Goal: Task Accomplishment & Management: Manage account settings

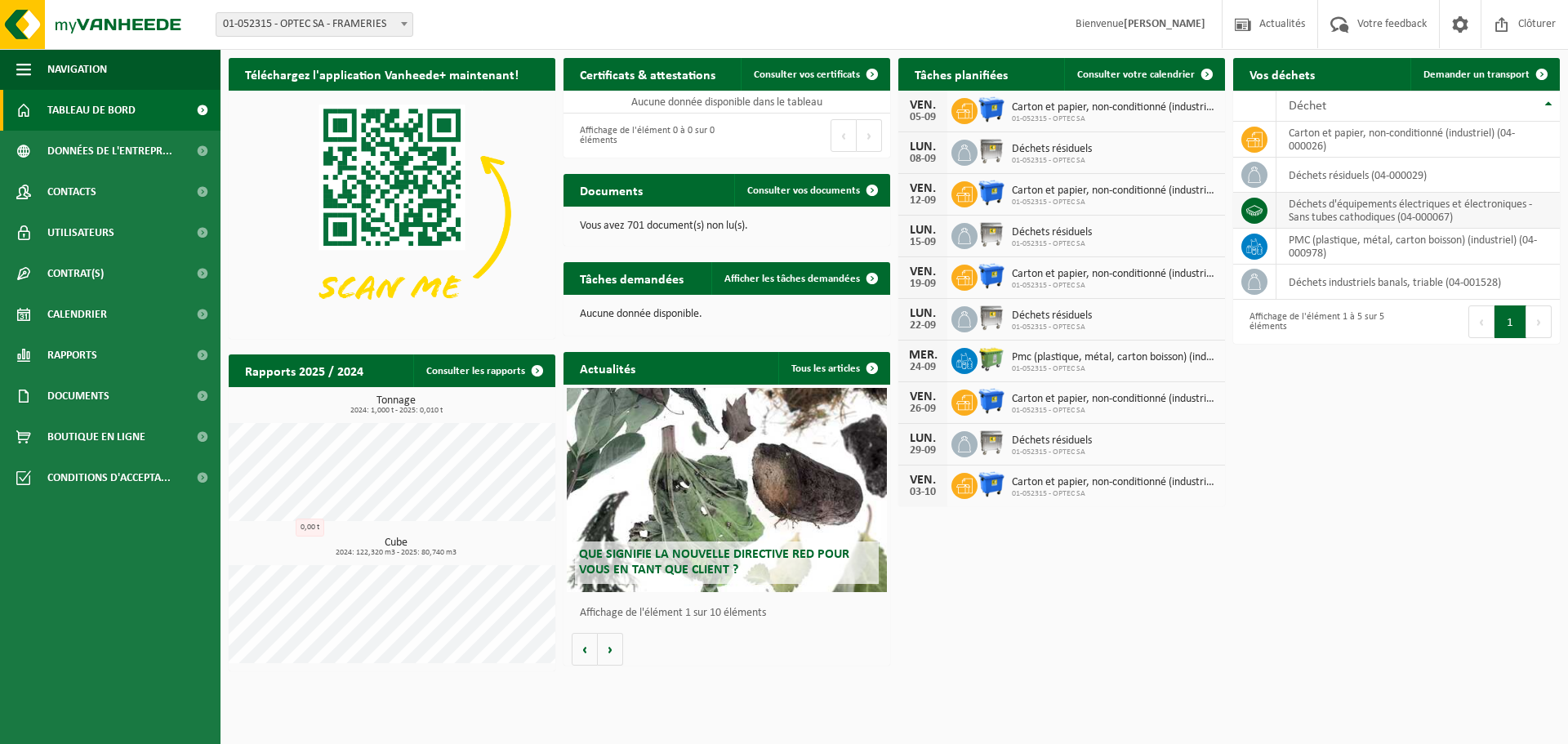
click at [1324, 211] on td "déchets d'équipements électriques et électroniques - Sans tubes cathodiques (04…" at bounding box center [1418, 211] width 283 height 36
click at [1260, 203] on icon at bounding box center [1254, 210] width 16 height 16
click at [1373, 214] on td "déchets d'équipements électriques et électroniques - Sans tubes cathodiques (04…" at bounding box center [1418, 211] width 283 height 36
click at [1416, 176] on td "déchets résiduels (04-000029)" at bounding box center [1418, 175] width 283 height 35
click at [96, 311] on span "Calendrier" at bounding box center [77, 313] width 59 height 40
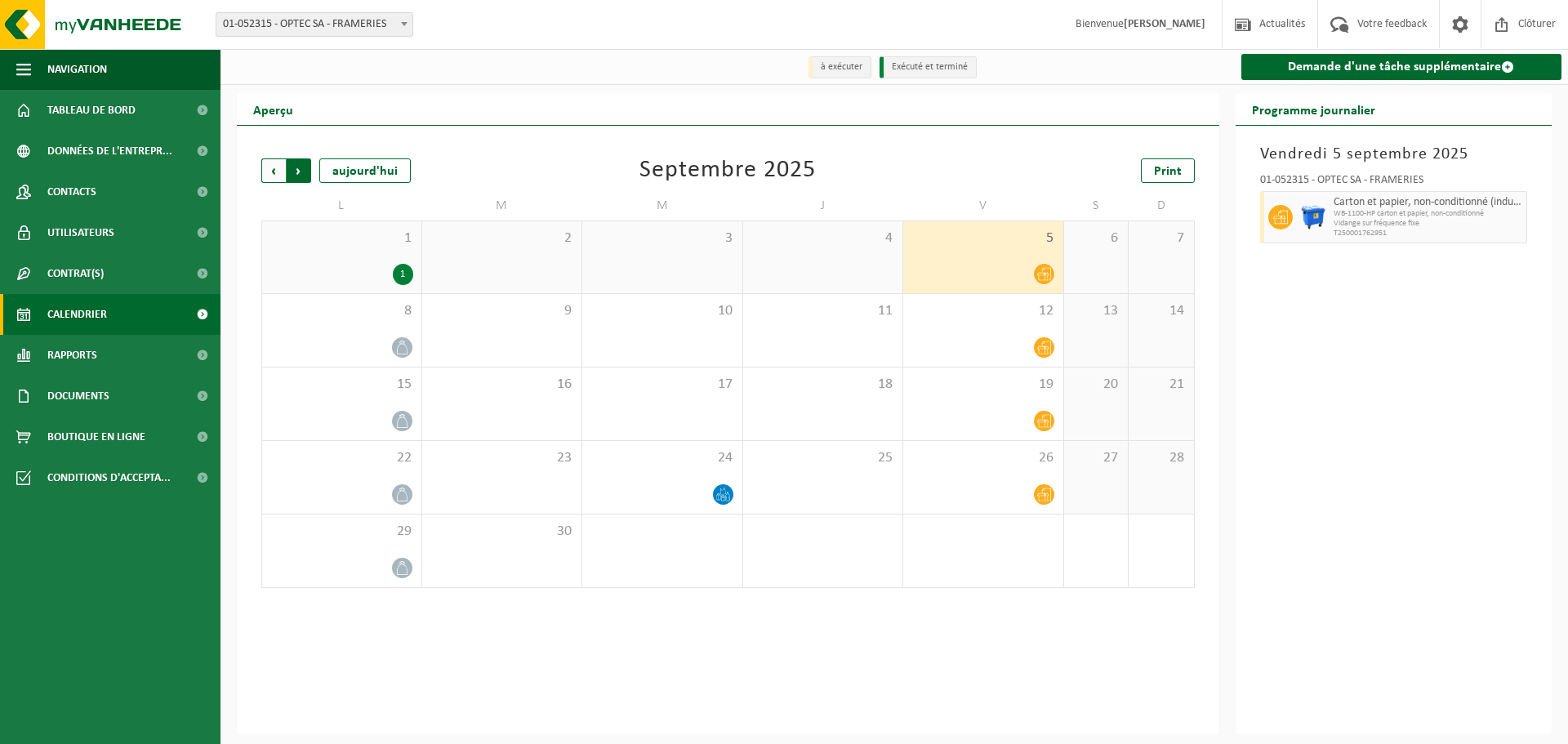
click at [277, 168] on span "Précédent" at bounding box center [273, 170] width 24 height 24
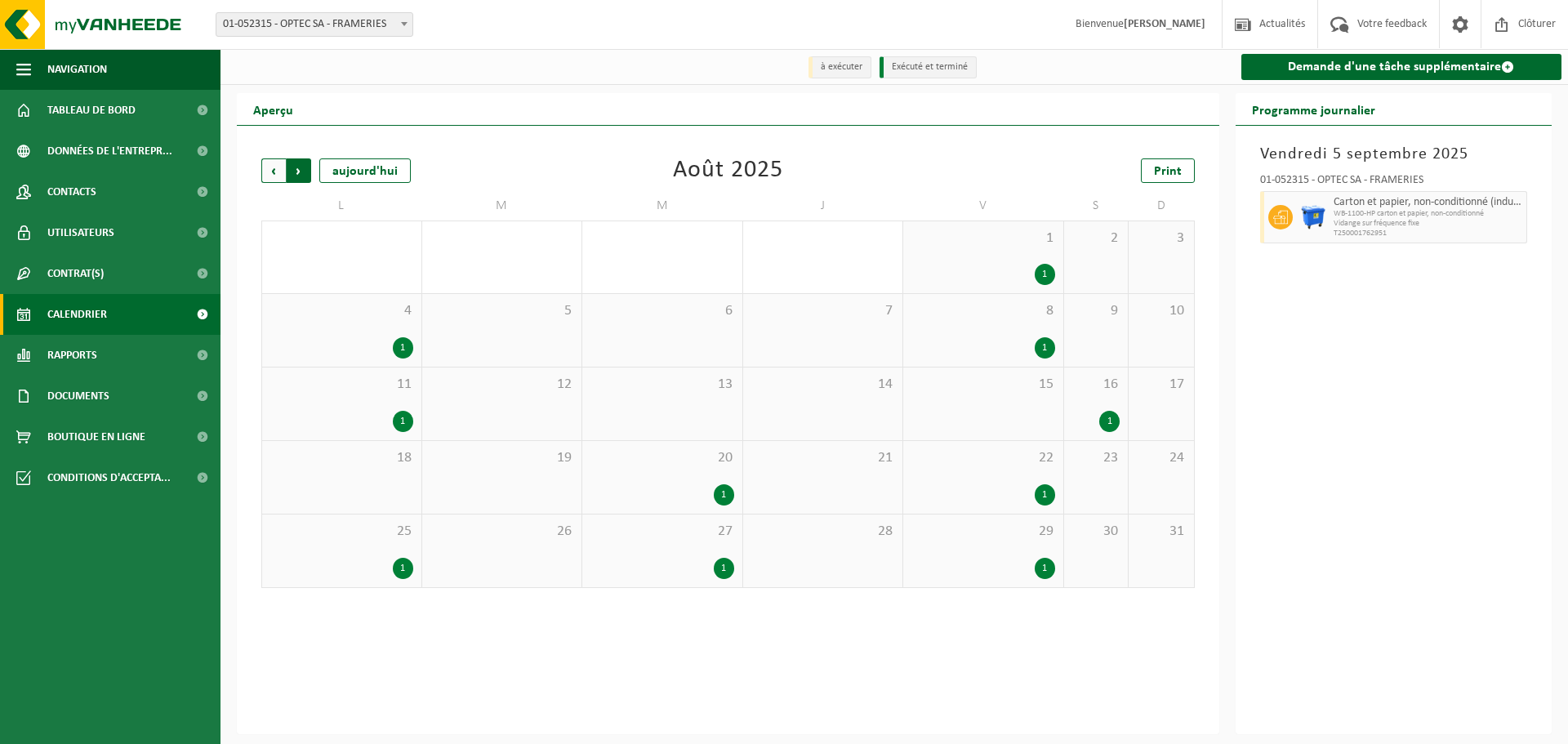
click at [271, 170] on span "Précédent" at bounding box center [273, 170] width 24 height 24
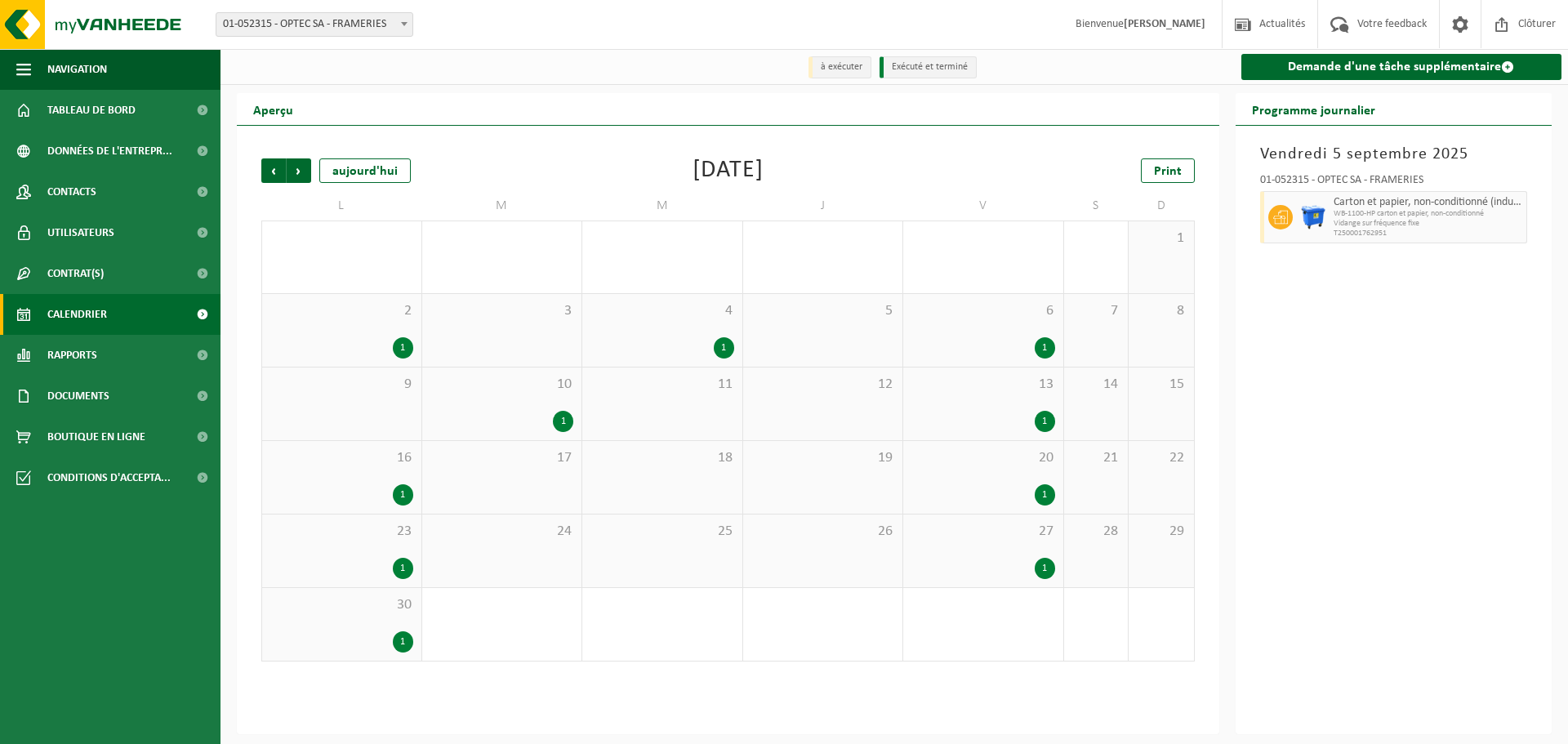
click at [271, 170] on span "Précédent" at bounding box center [273, 170] width 24 height 24
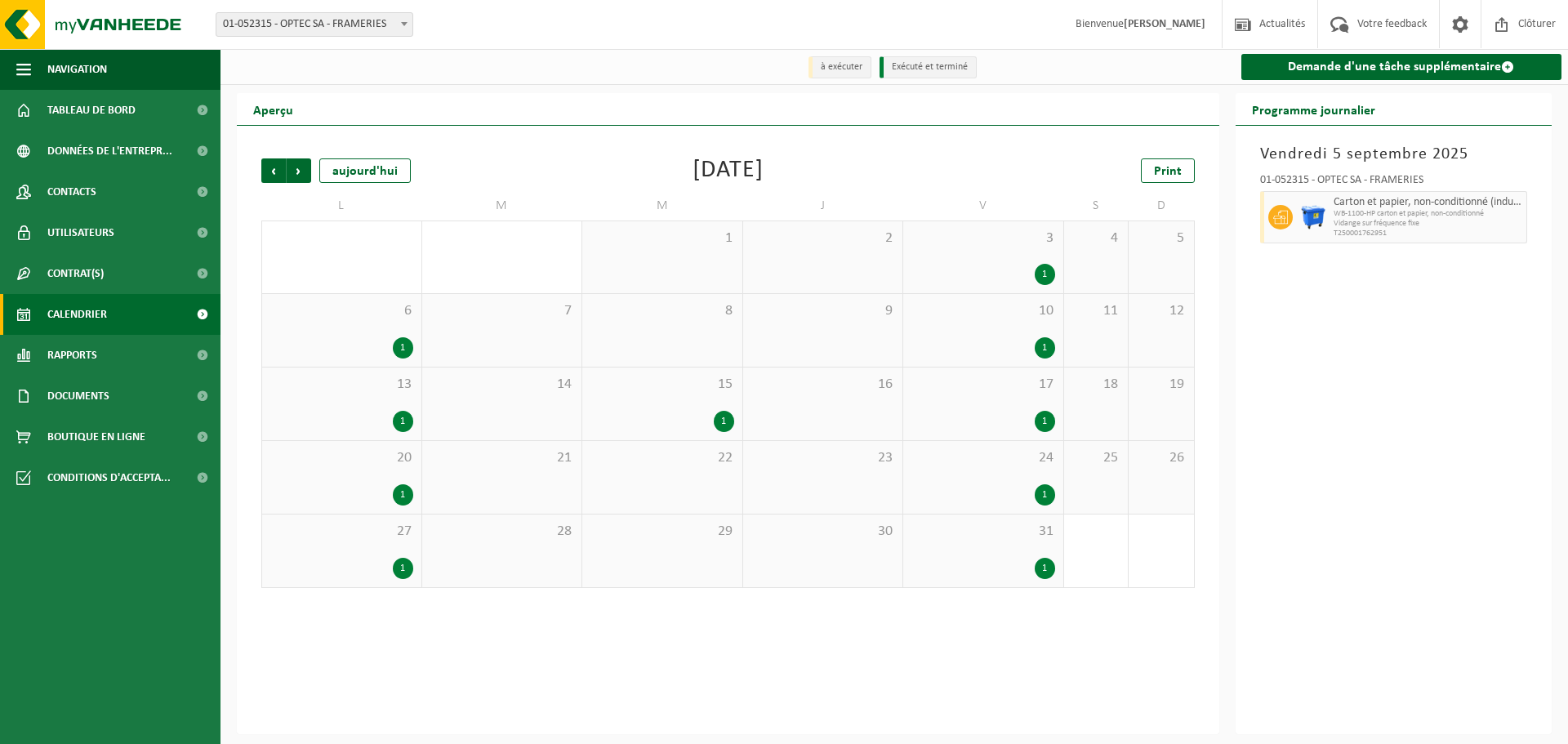
click at [271, 170] on span "Précédent" at bounding box center [273, 170] width 24 height 24
click at [730, 567] on div "1" at bounding box center [725, 567] width 21 height 22
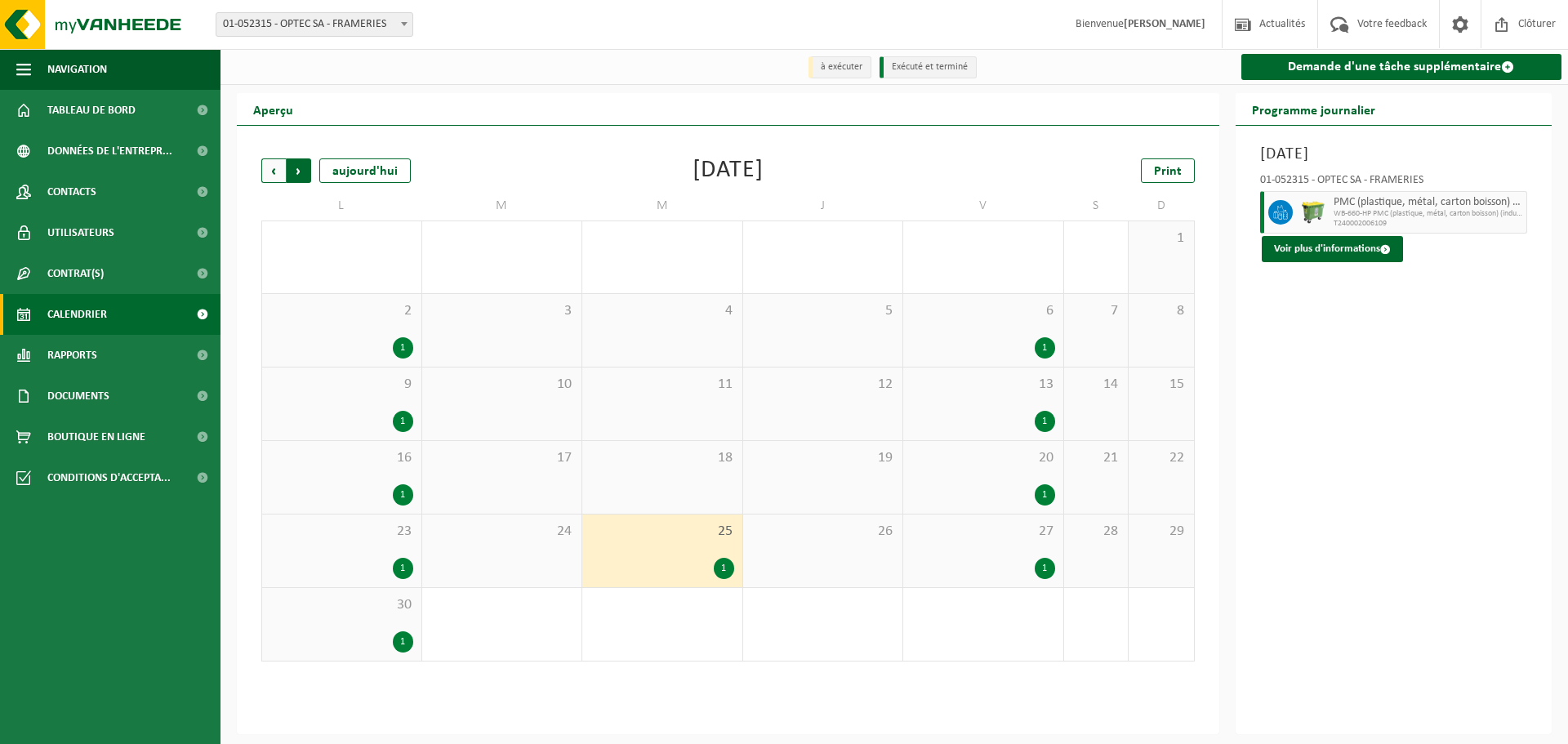
click at [275, 164] on span "Précédent" at bounding box center [273, 170] width 24 height 24
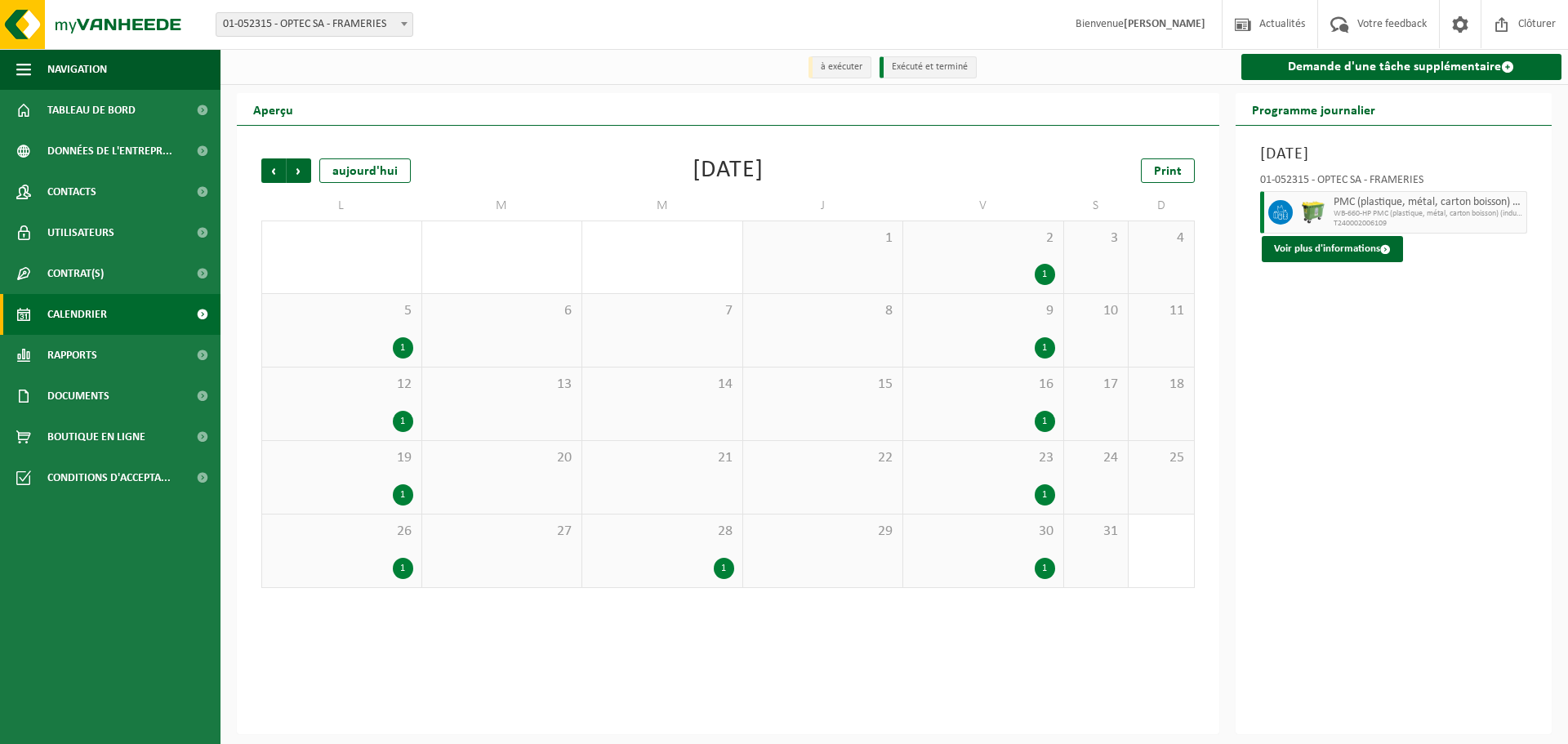
click at [275, 164] on span "Précédent" at bounding box center [273, 170] width 24 height 24
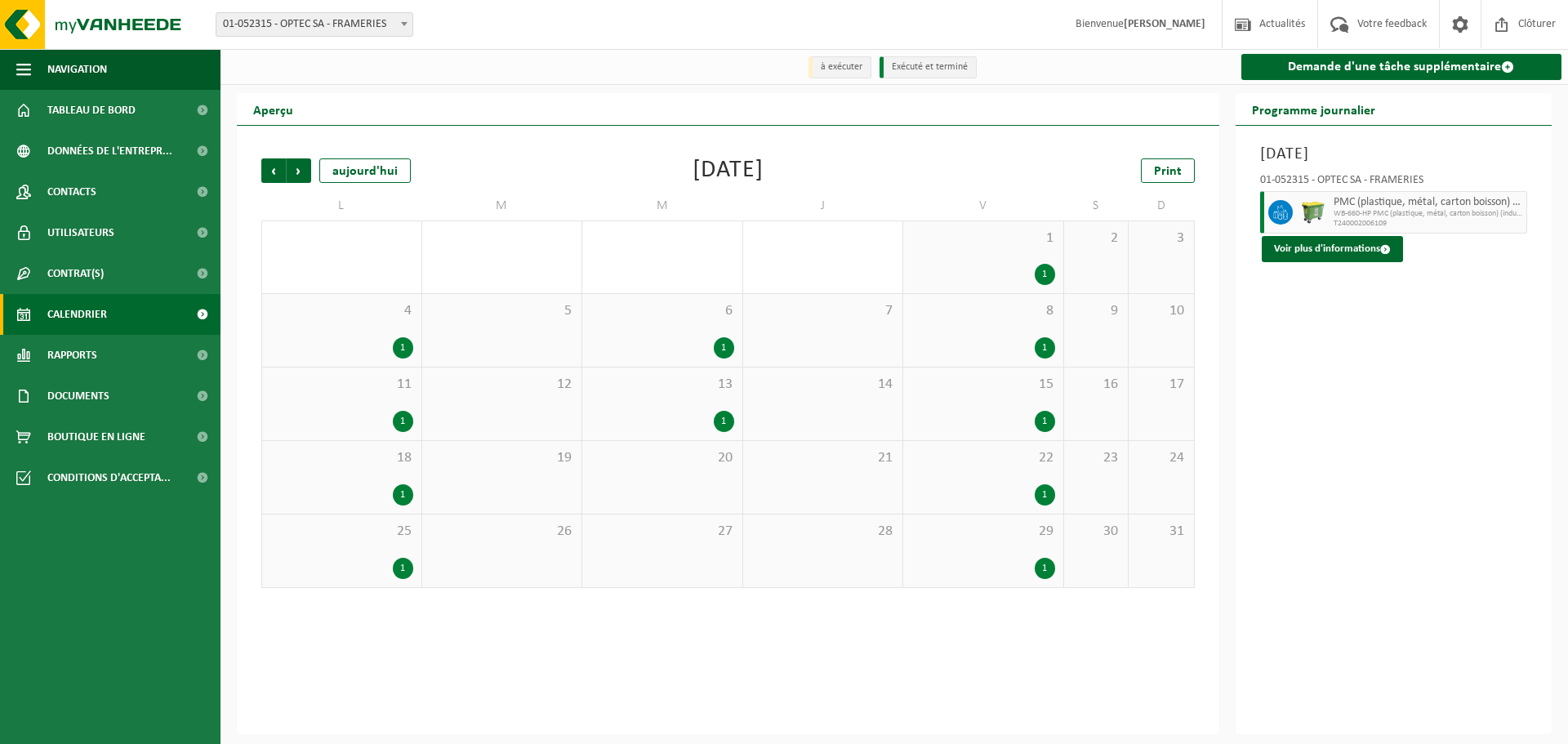
click at [275, 164] on span "Précédent" at bounding box center [273, 170] width 24 height 24
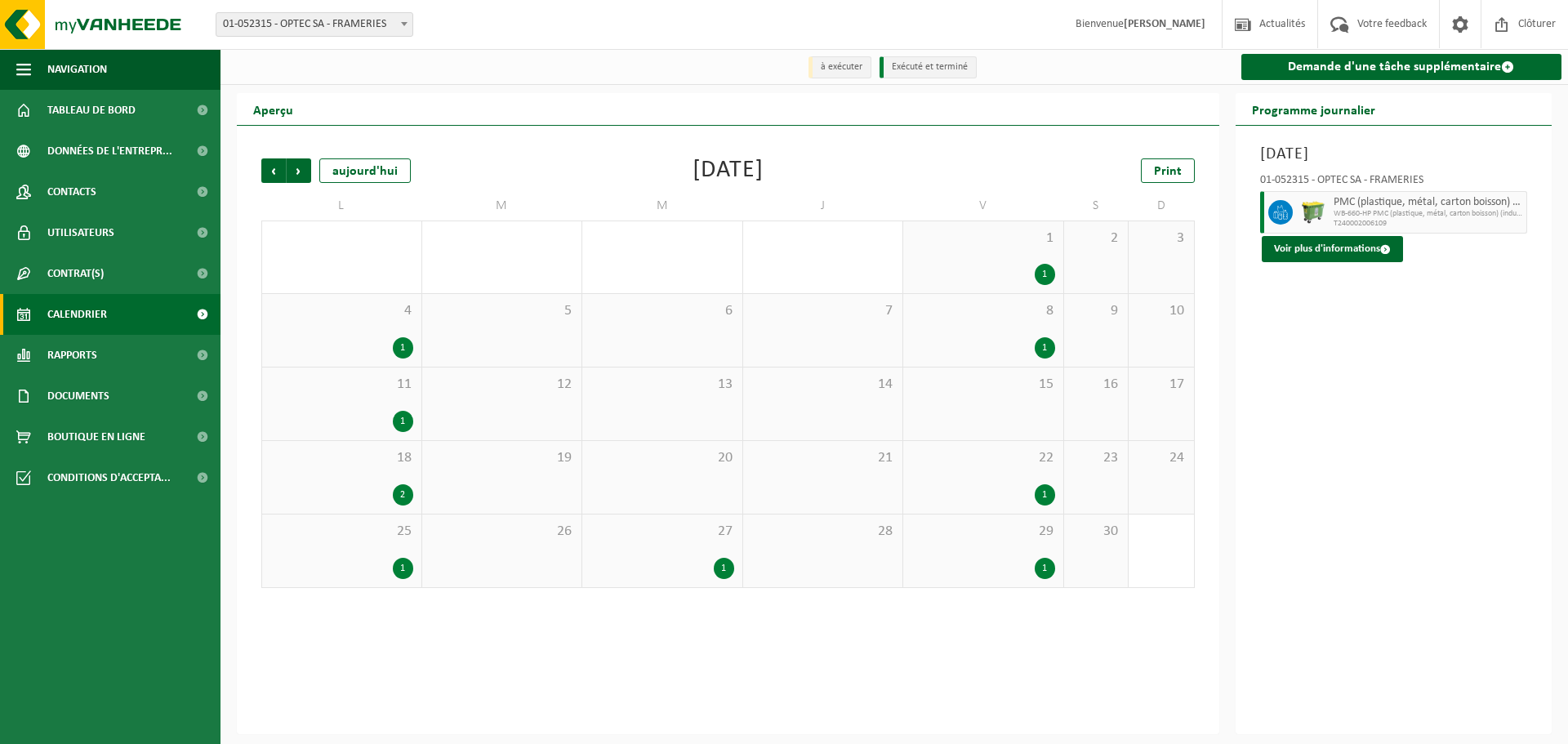
click at [275, 164] on span "Précédent" at bounding box center [273, 170] width 24 height 24
click at [74, 357] on span "Rapports" at bounding box center [72, 355] width 50 height 40
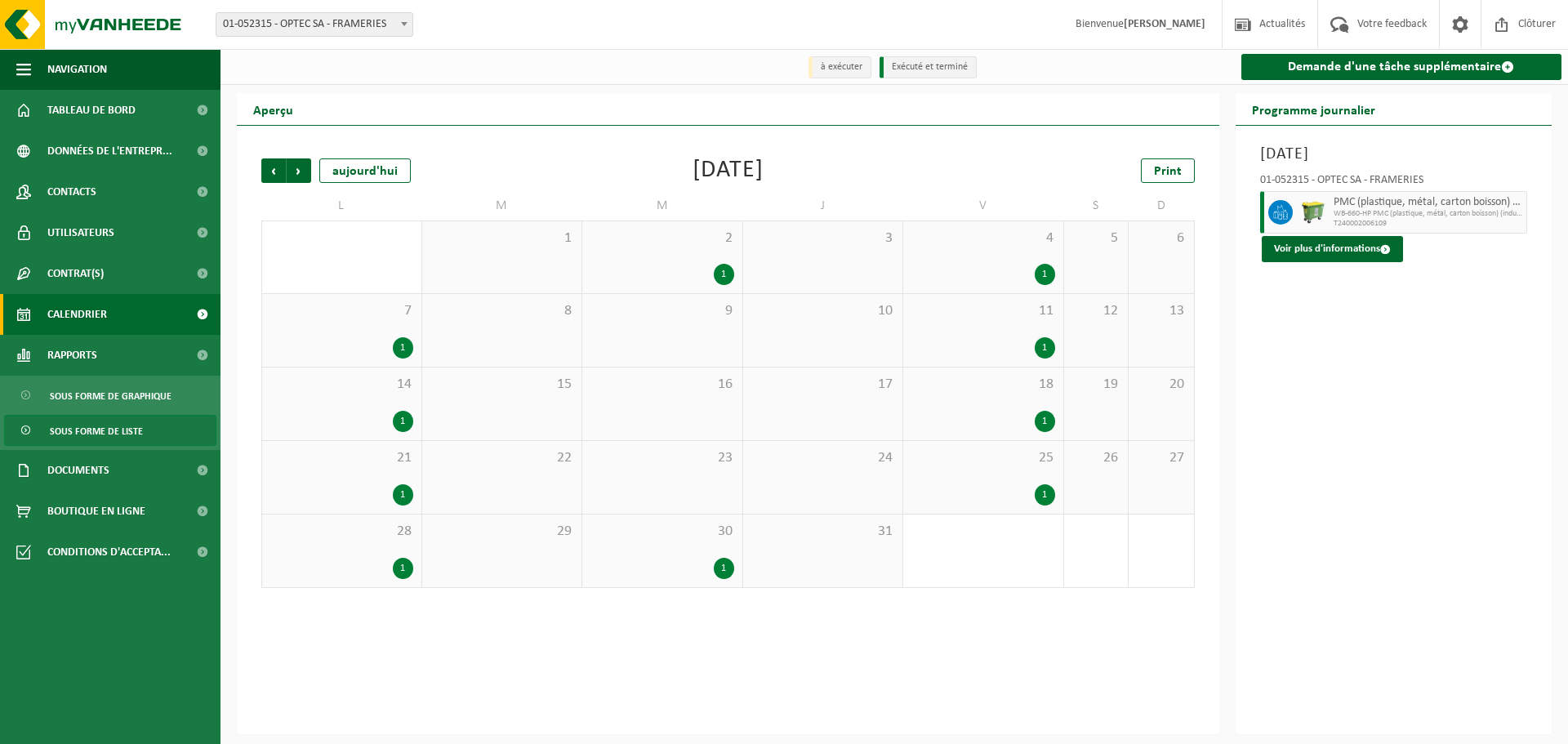
click at [121, 431] on span "Sous forme de liste" at bounding box center [96, 431] width 93 height 31
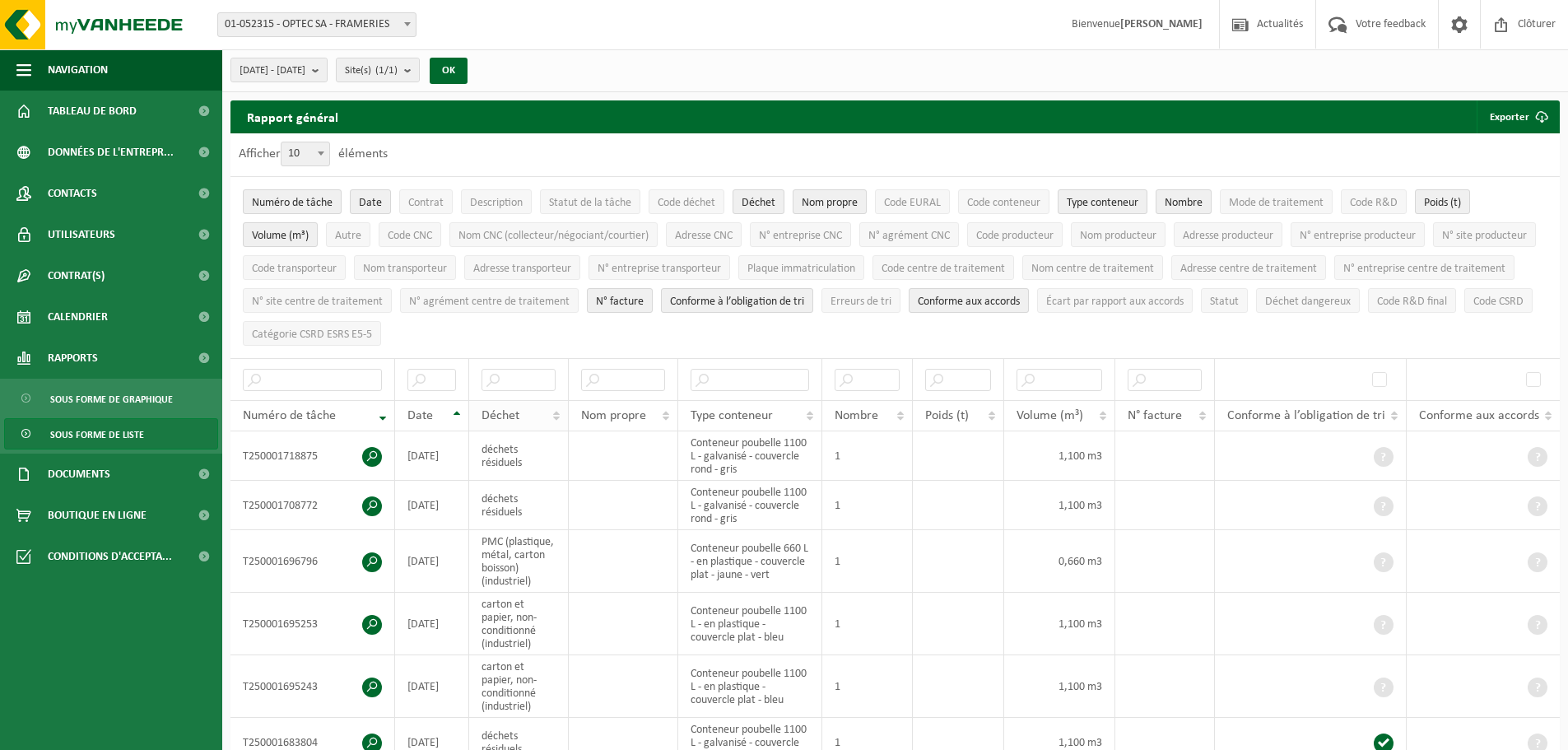
click at [537, 417] on div "Déchet" at bounding box center [514, 415] width 65 height 13
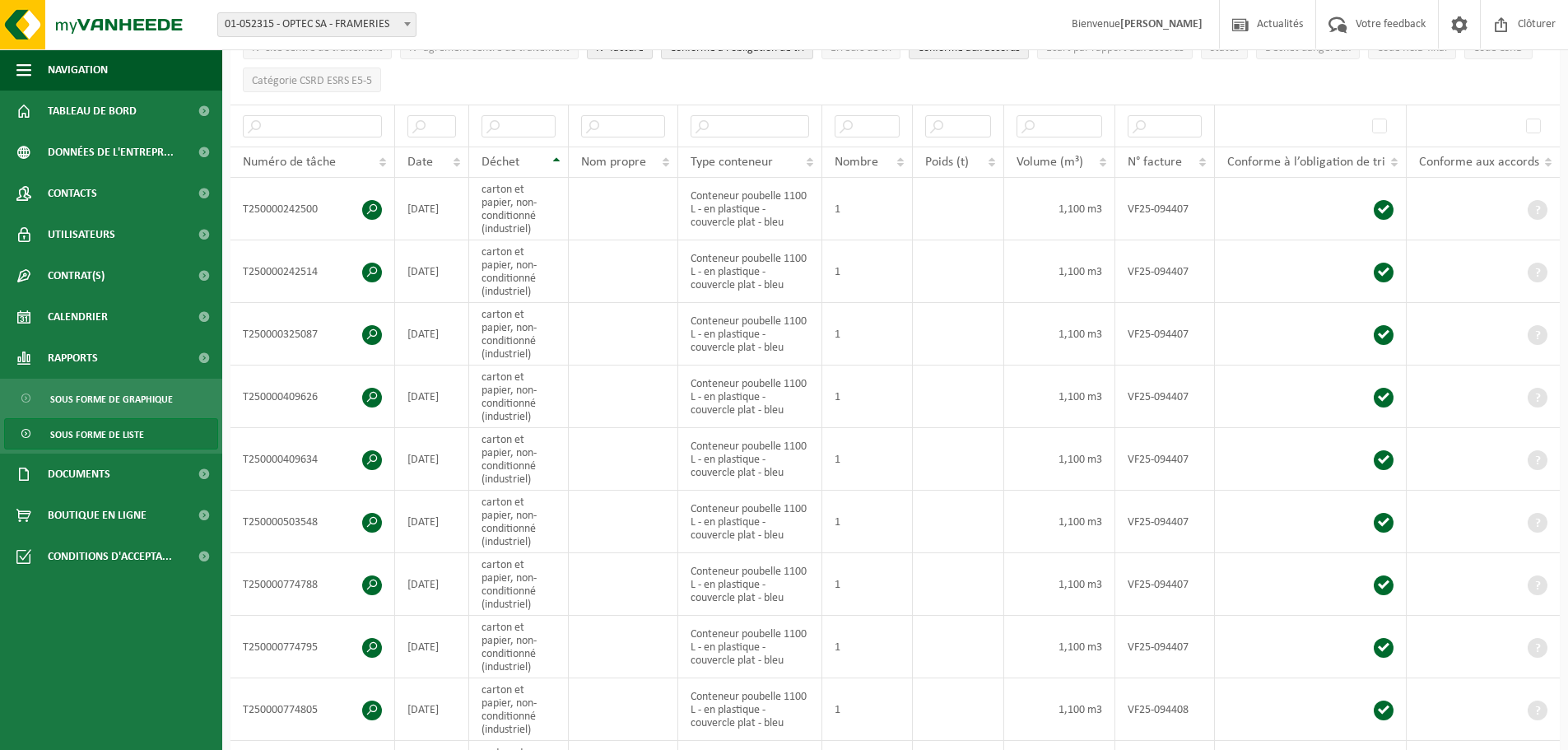
scroll to position [658, 0]
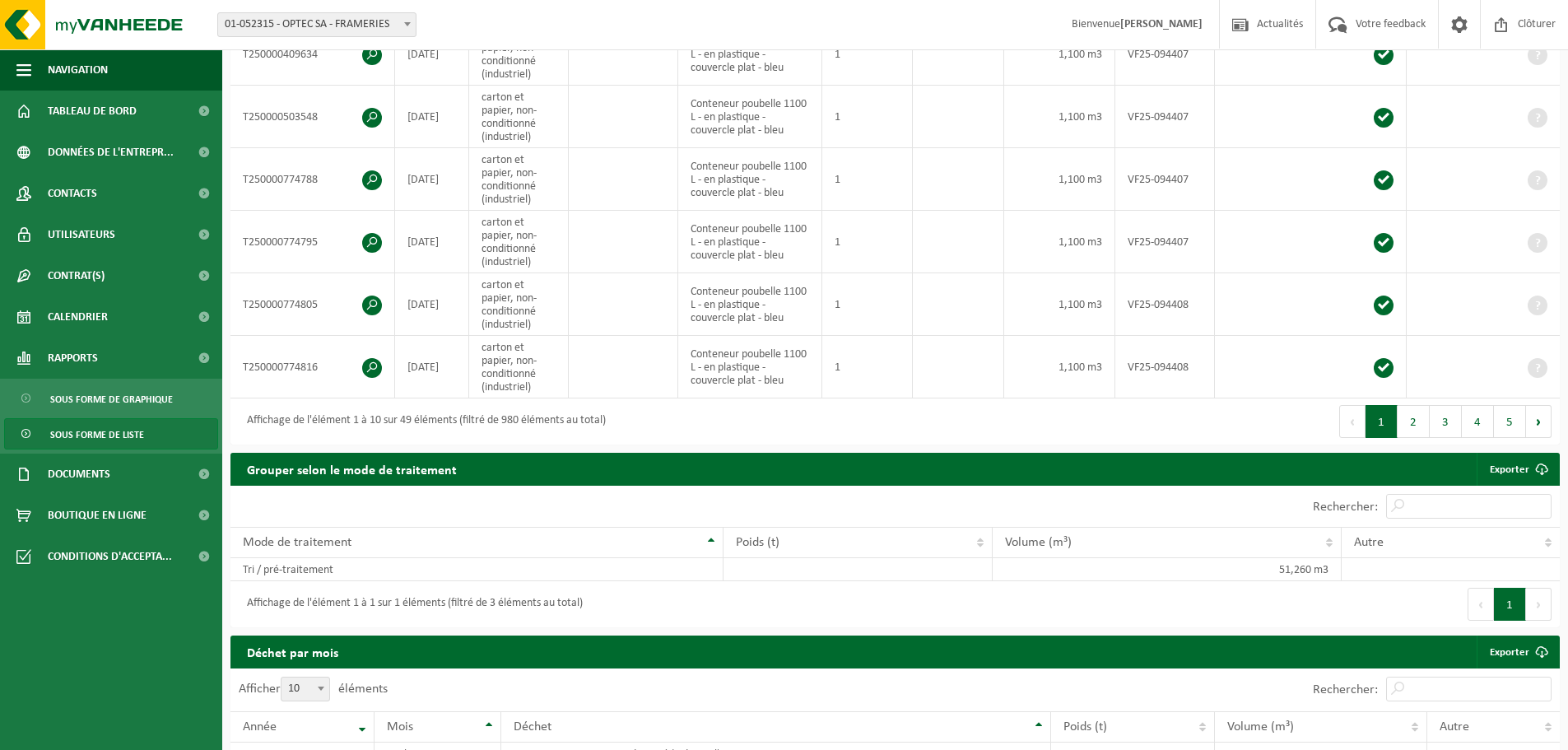
click at [1537, 603] on button "Suivant" at bounding box center [1538, 604] width 25 height 33
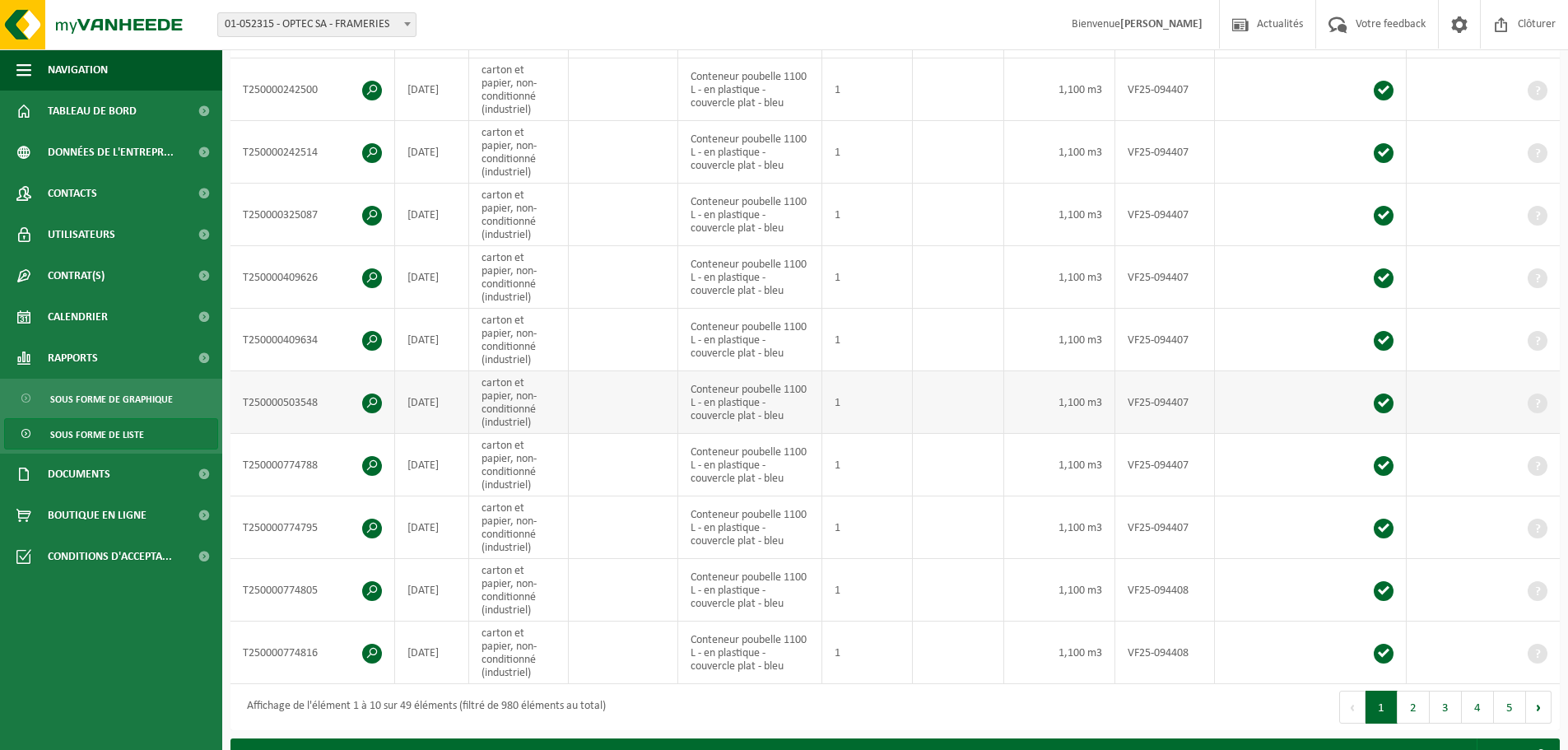
scroll to position [0, 0]
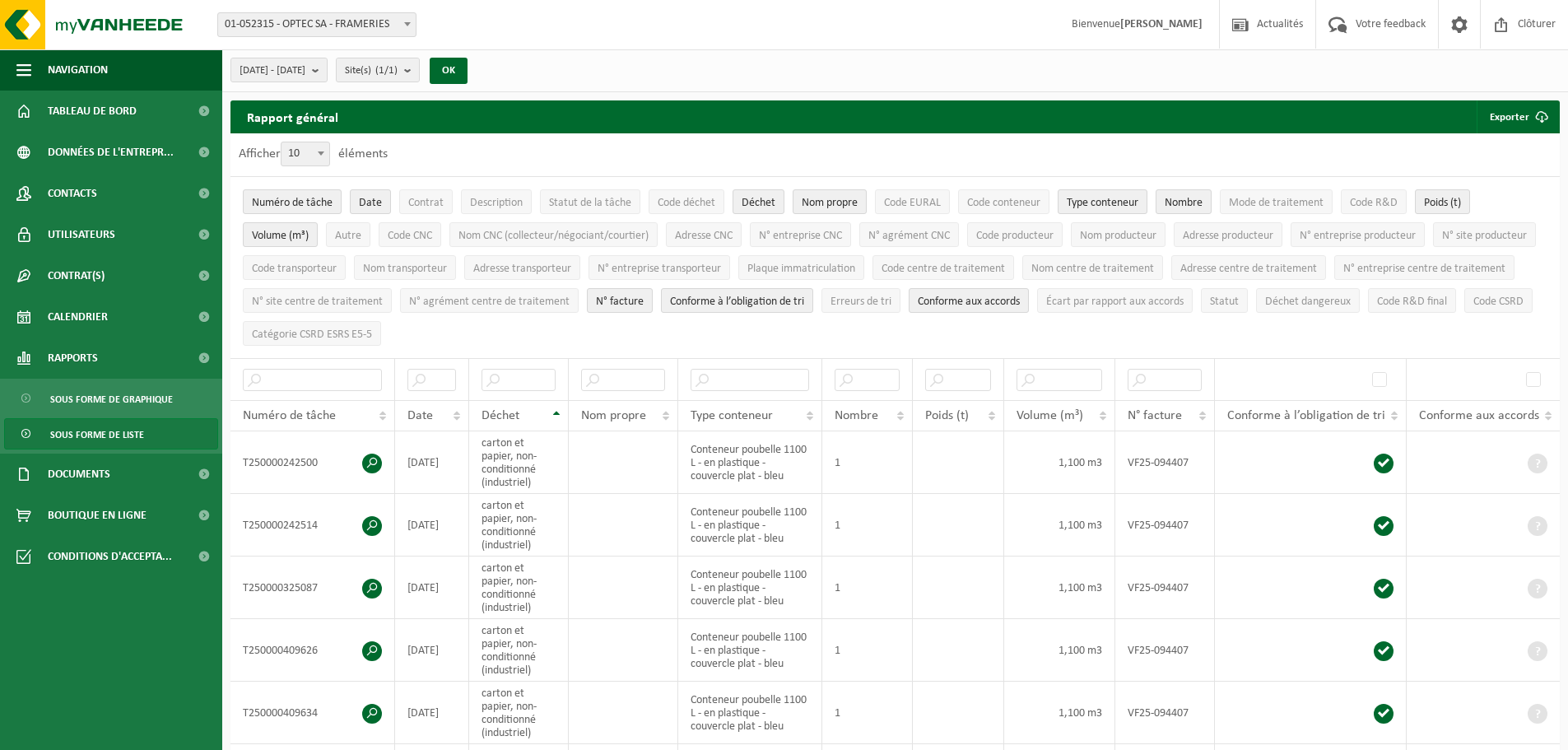
click at [313, 146] on span "10" at bounding box center [305, 154] width 48 height 23
click at [313, 142] on select "10 25 50 100" at bounding box center [309, 141] width 49 height 1
select select "100"
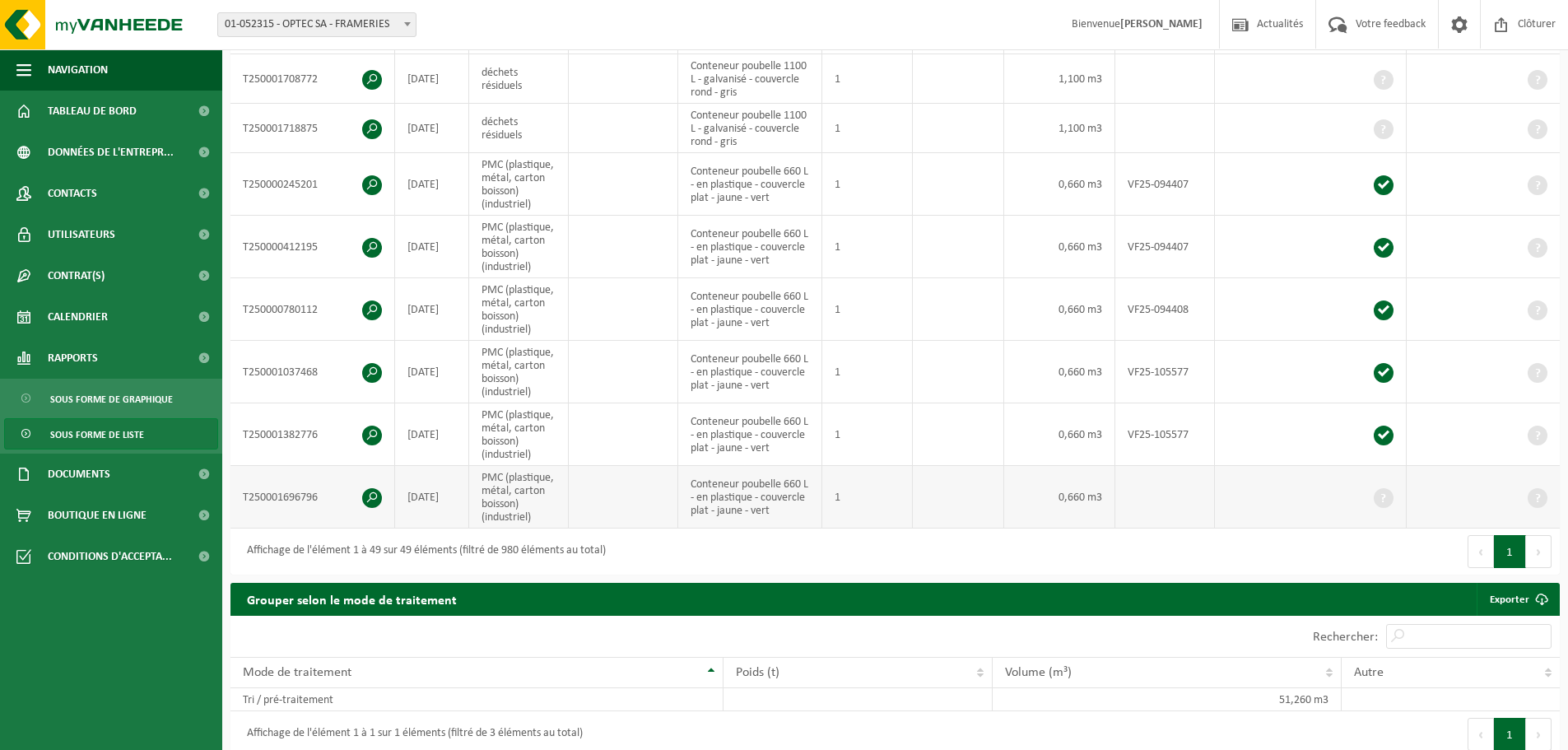
scroll to position [2634, 0]
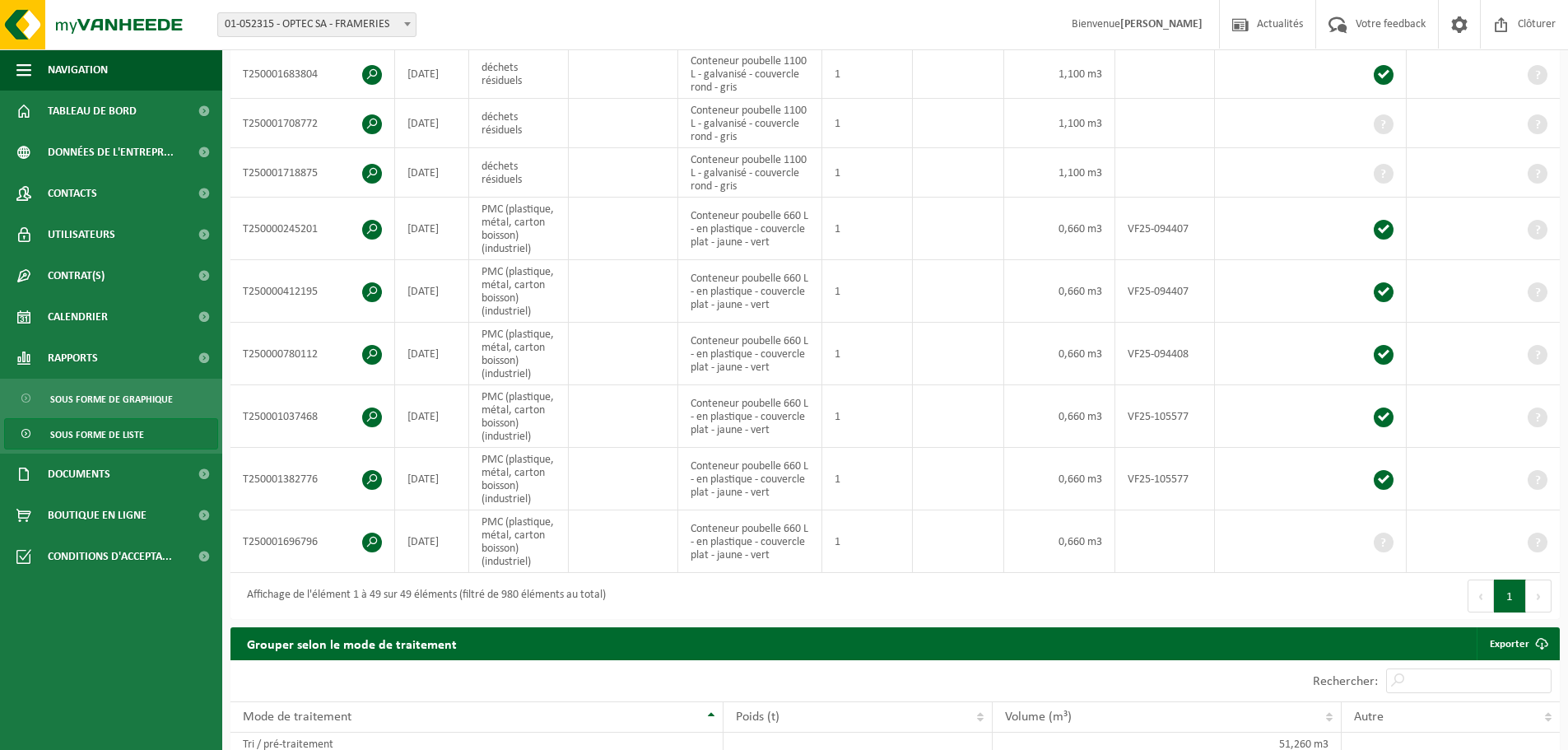
click at [1539, 592] on button "Suivant" at bounding box center [1538, 595] width 25 height 33
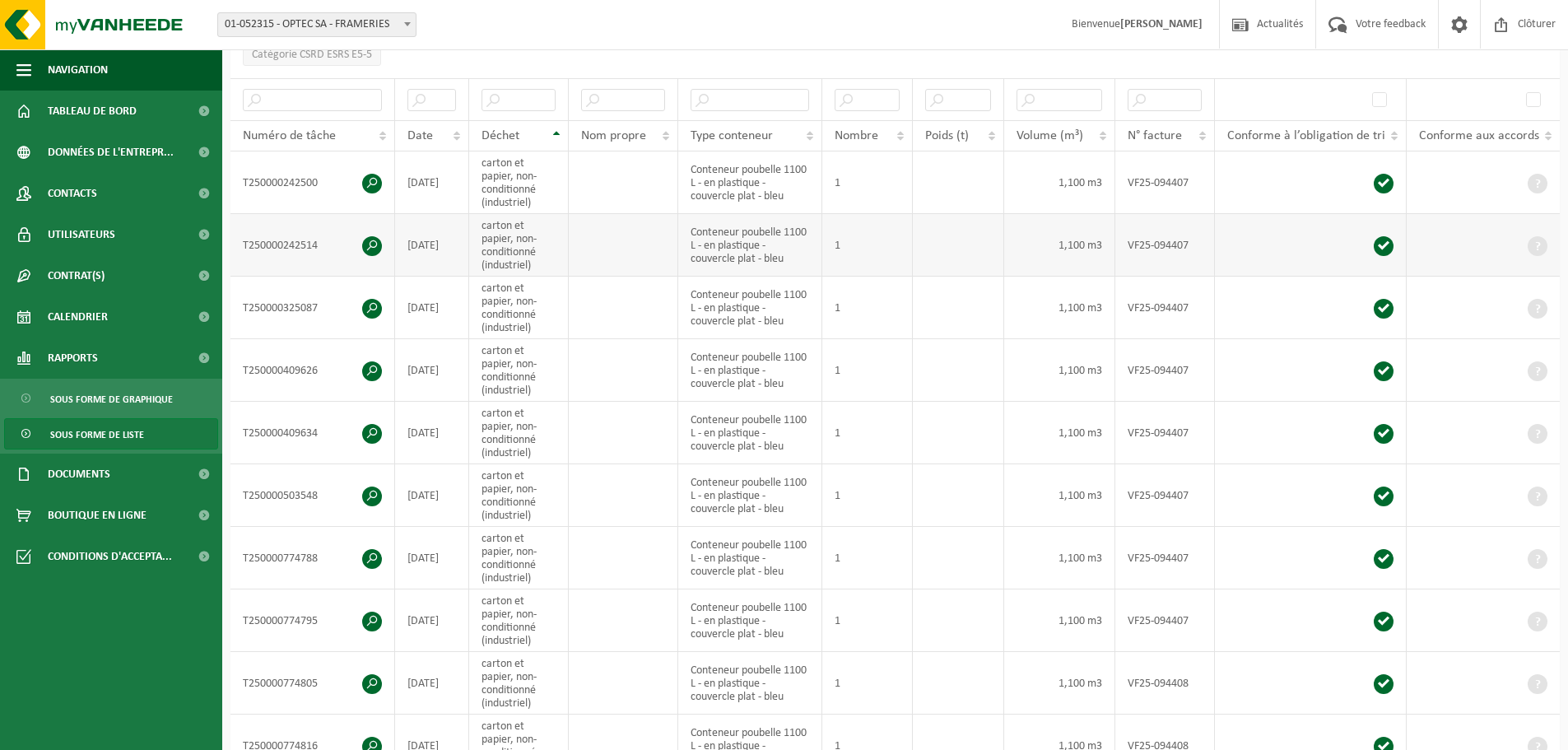
scroll to position [0, 0]
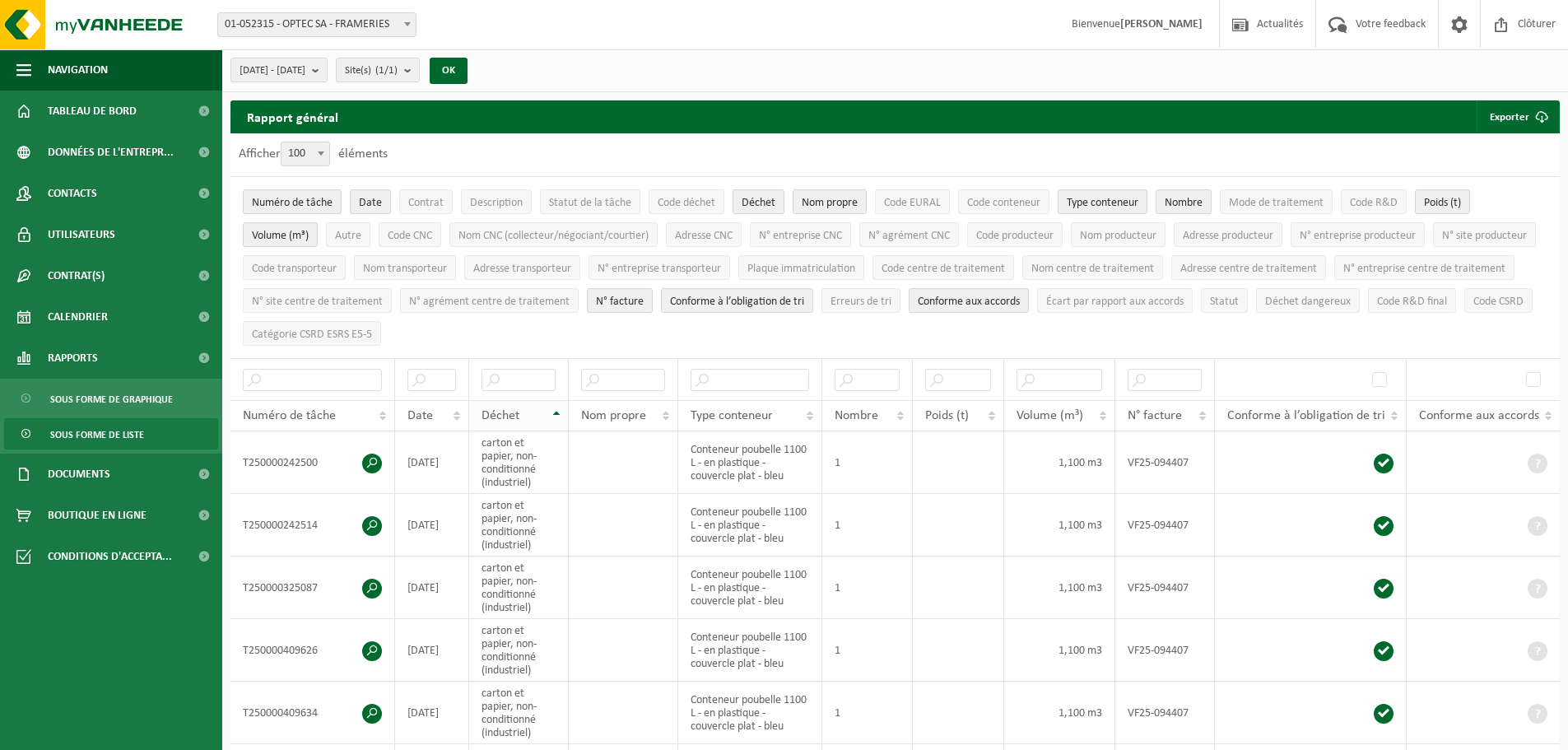
click at [525, 409] on div "Déchet" at bounding box center [514, 415] width 65 height 13
click at [532, 378] on input "text" at bounding box center [518, 380] width 73 height 23
type input "ele"
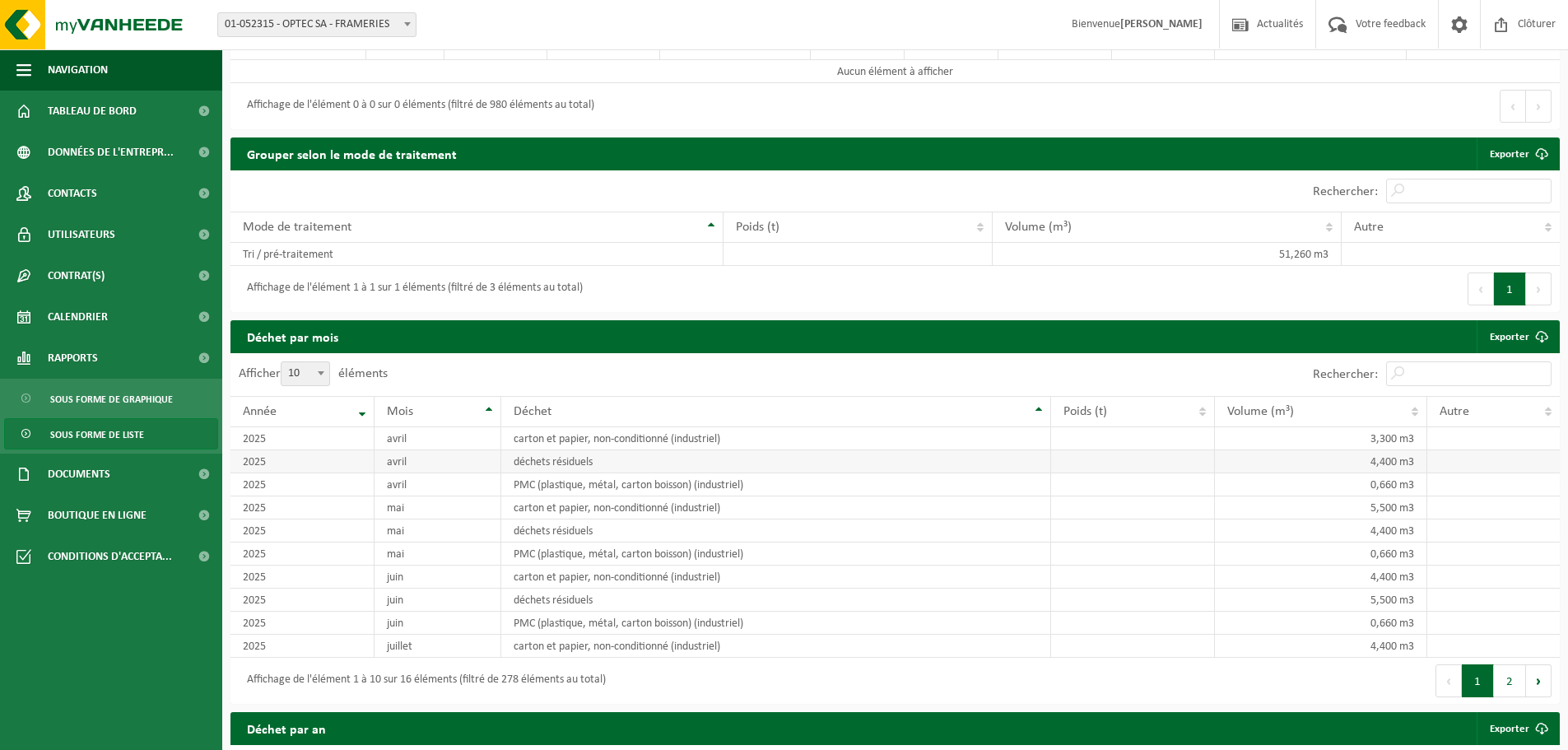
scroll to position [411, 0]
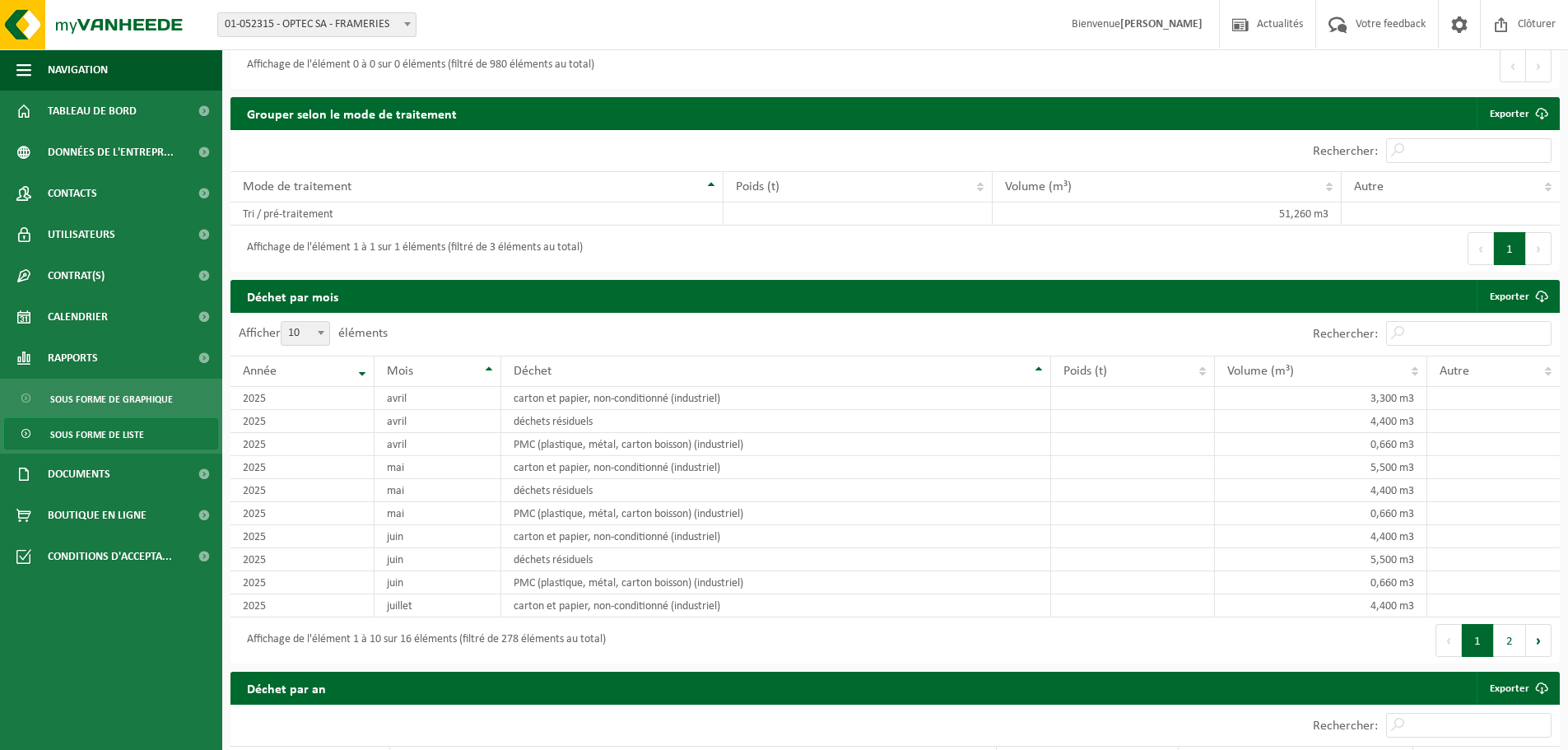
click at [121, 431] on span "Sous forme de liste" at bounding box center [97, 435] width 94 height 31
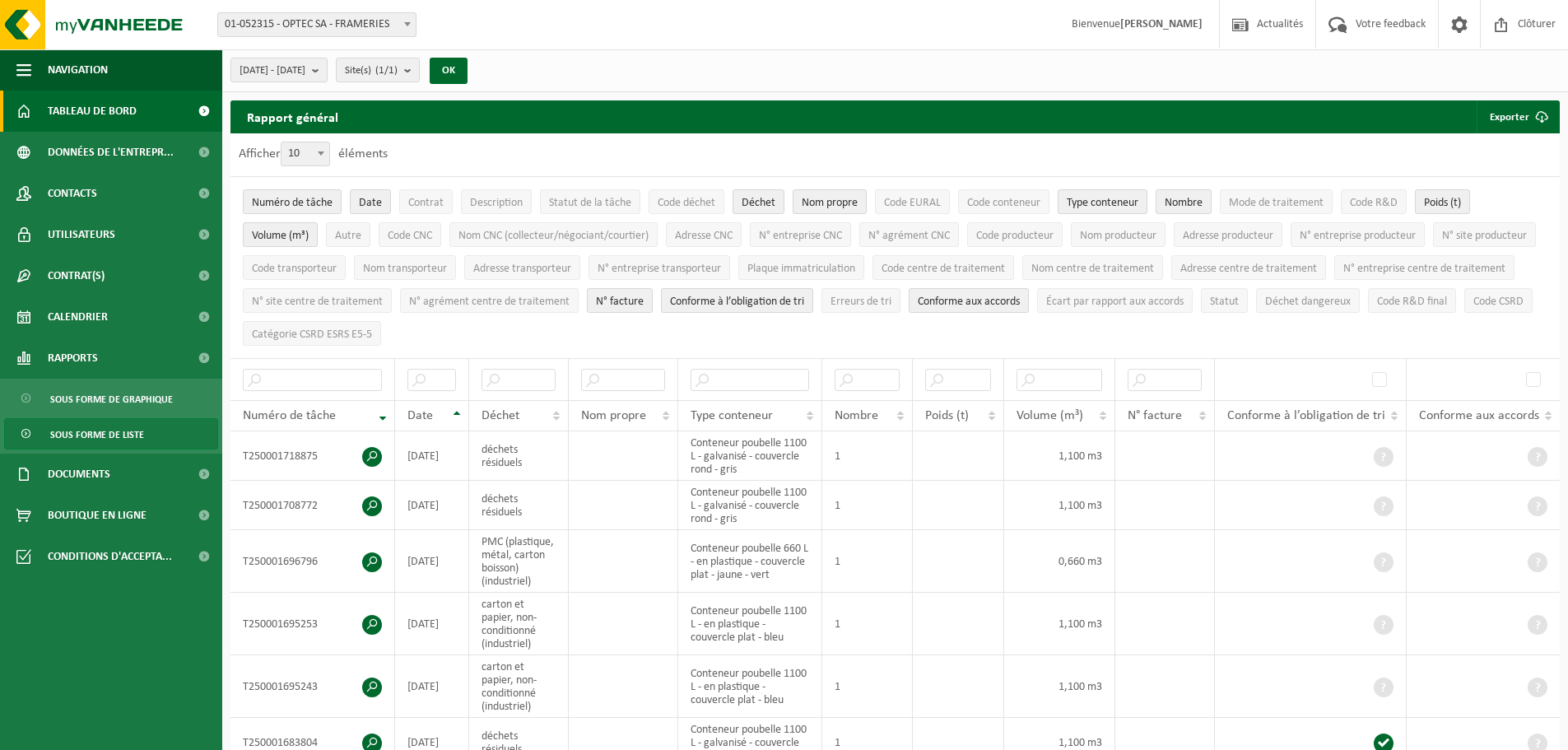
click at [82, 116] on span "Tableau de bord" at bounding box center [92, 110] width 89 height 41
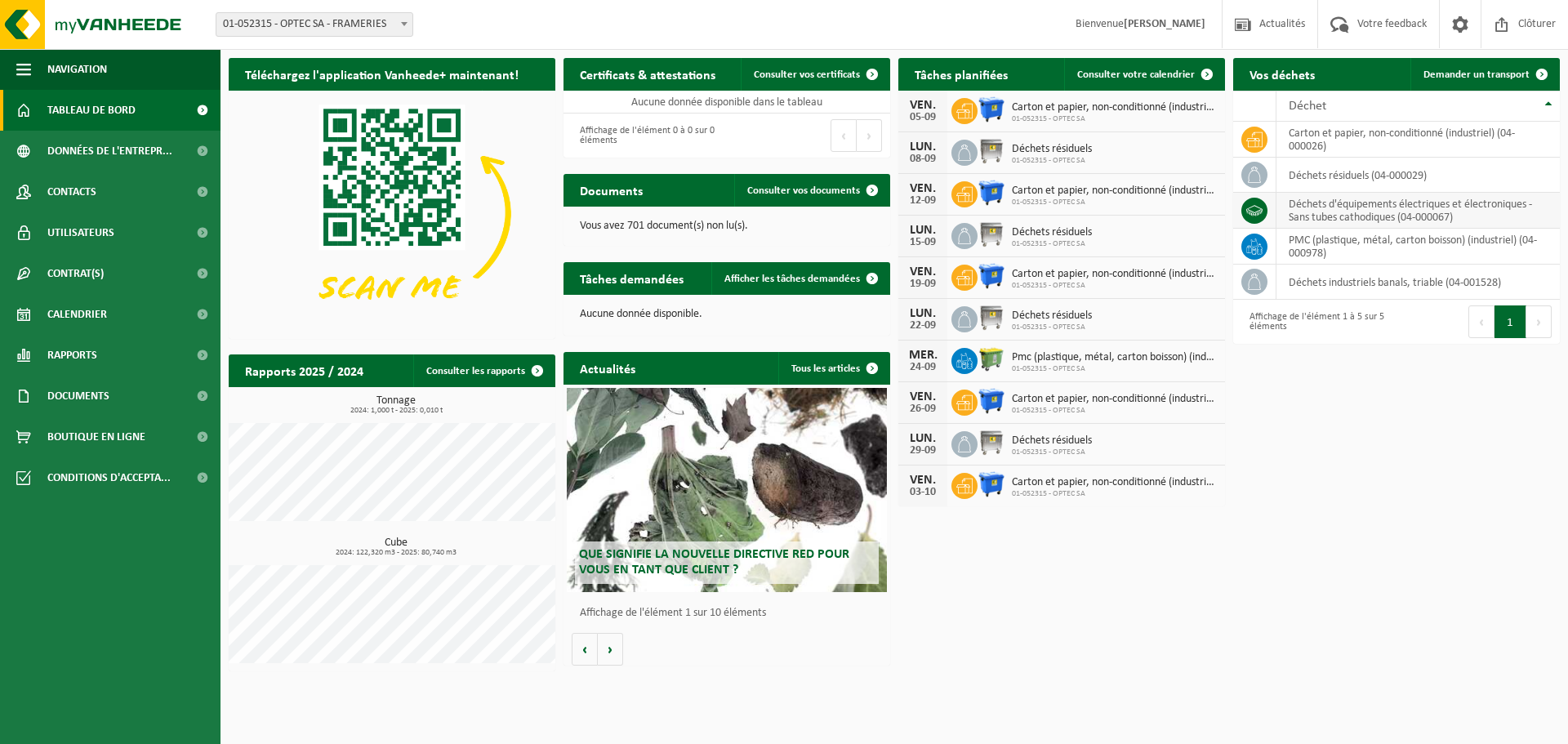
click at [1339, 212] on td "déchets d'équipements électriques et électroniques - Sans tubes cathodiques (04…" at bounding box center [1418, 211] width 283 height 36
click at [1248, 212] on icon at bounding box center [1254, 210] width 16 height 10
click at [1508, 68] on link "Demander un transport" at bounding box center [1484, 74] width 148 height 33
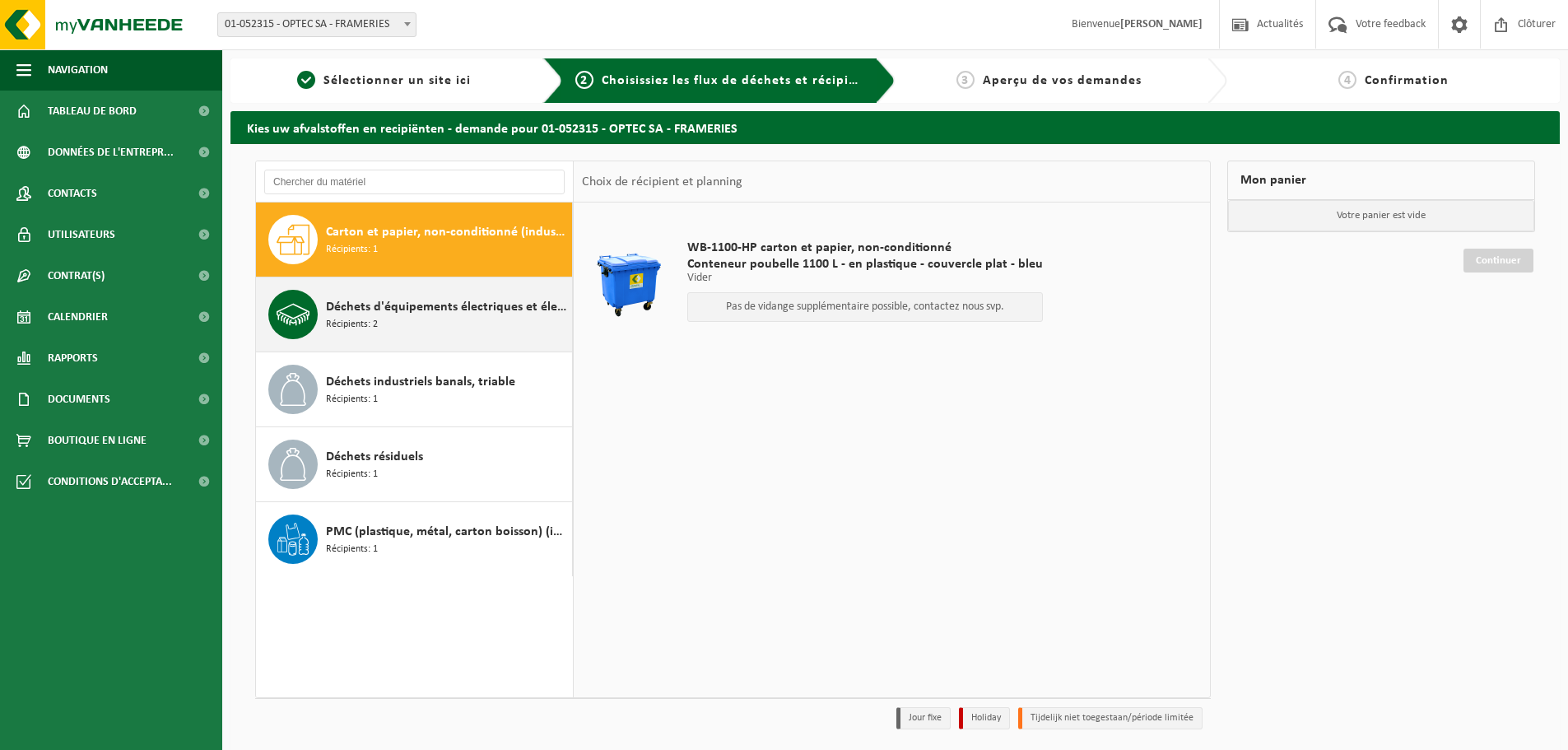
click at [450, 314] on span "Déchets d'équipements électriques et électroniques - Sans tubes cathodiques" at bounding box center [446, 306] width 242 height 20
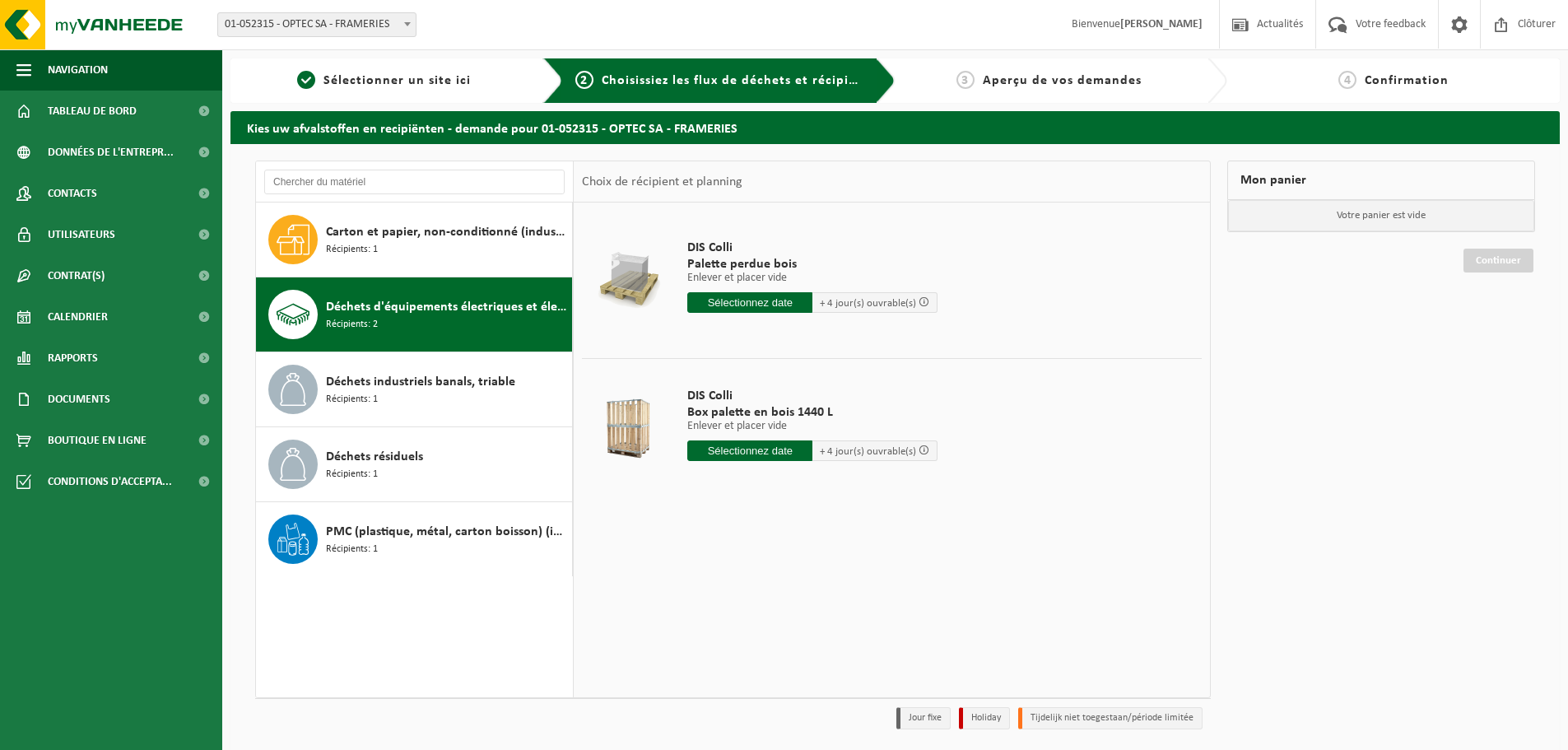
click at [743, 446] on input "text" at bounding box center [750, 451] width 125 height 21
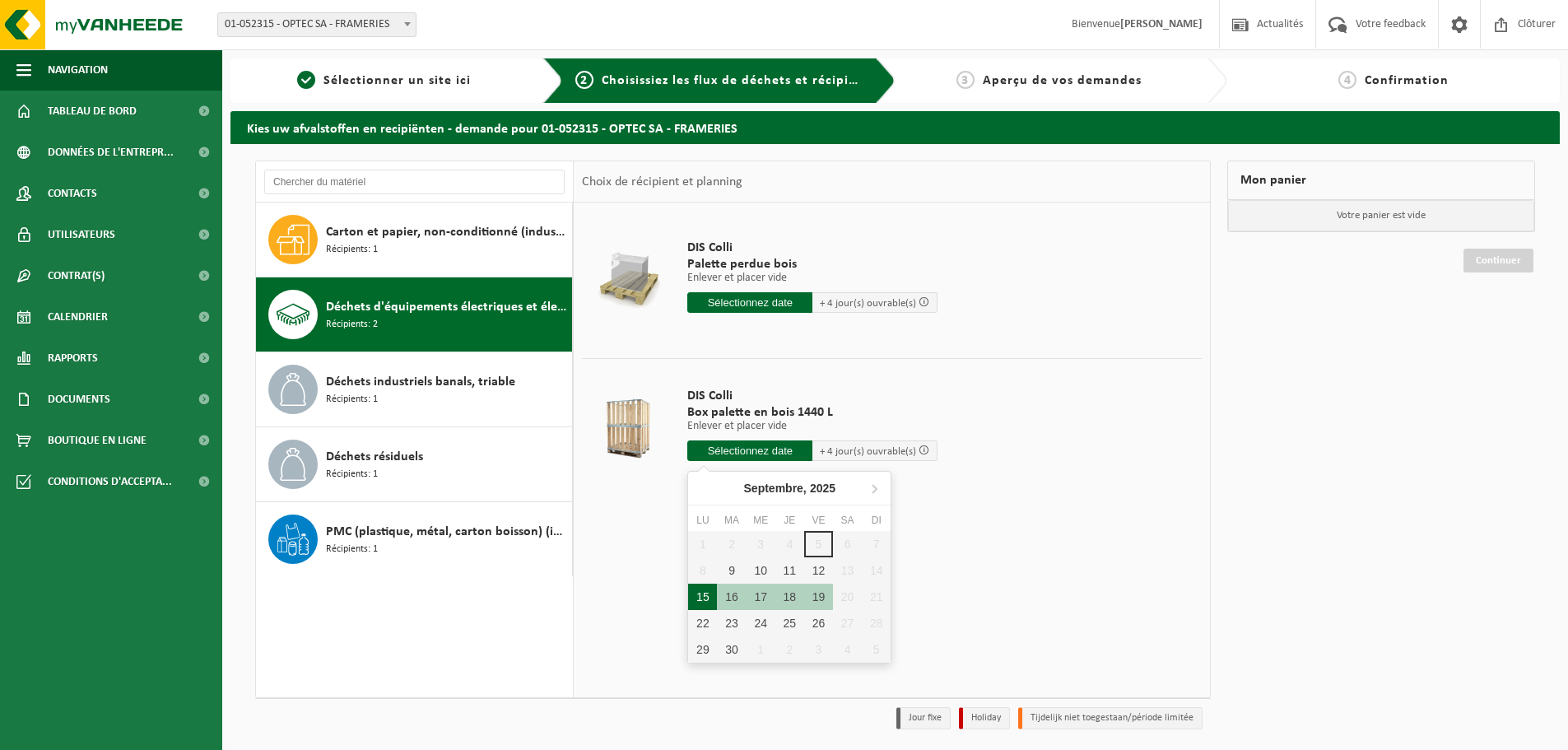
click at [704, 595] on div "15" at bounding box center [702, 596] width 29 height 26
type input "à partir de [DATE]"
type input "[DATE]"
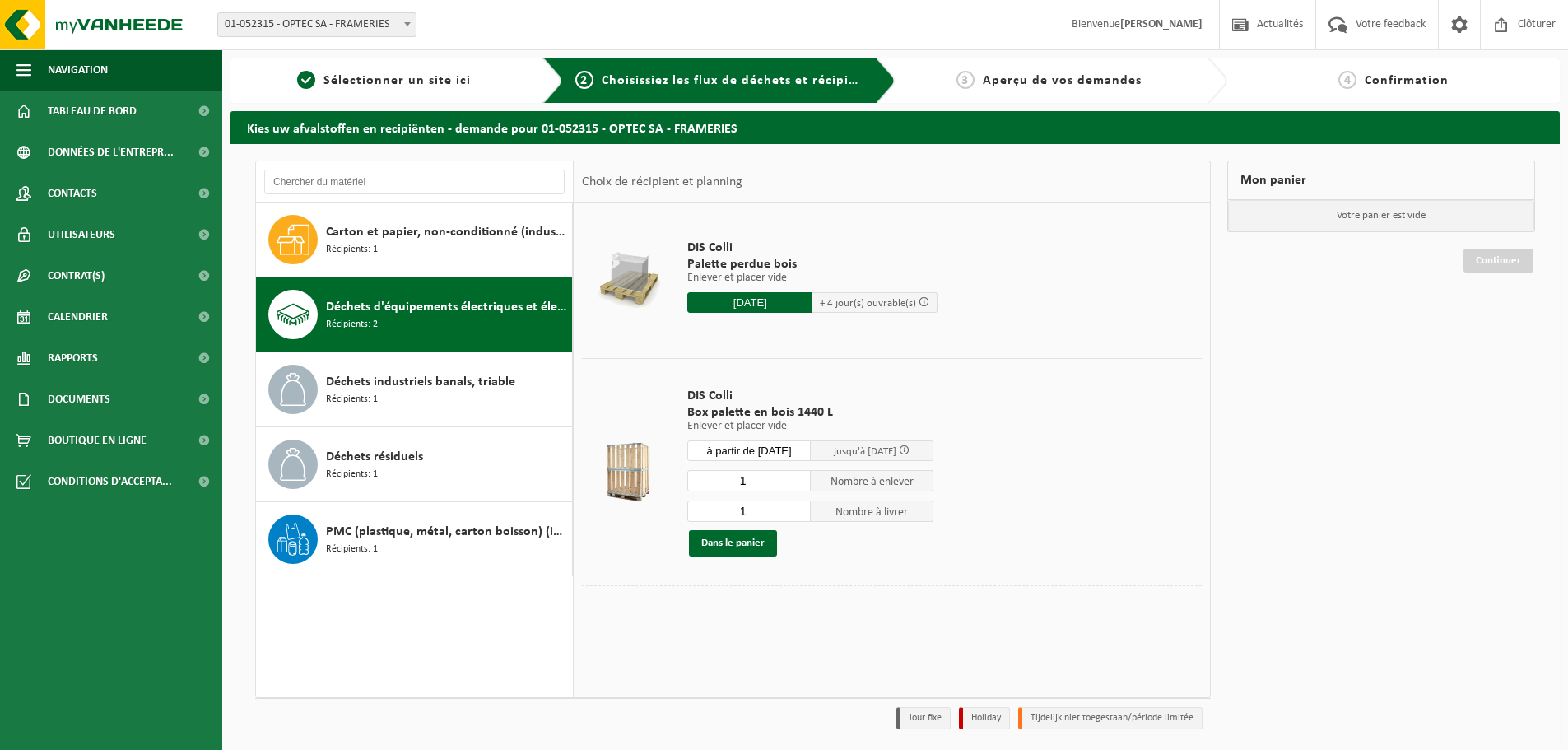
click at [744, 447] on input "à partir de 2025-09-15" at bounding box center [749, 451] width 123 height 21
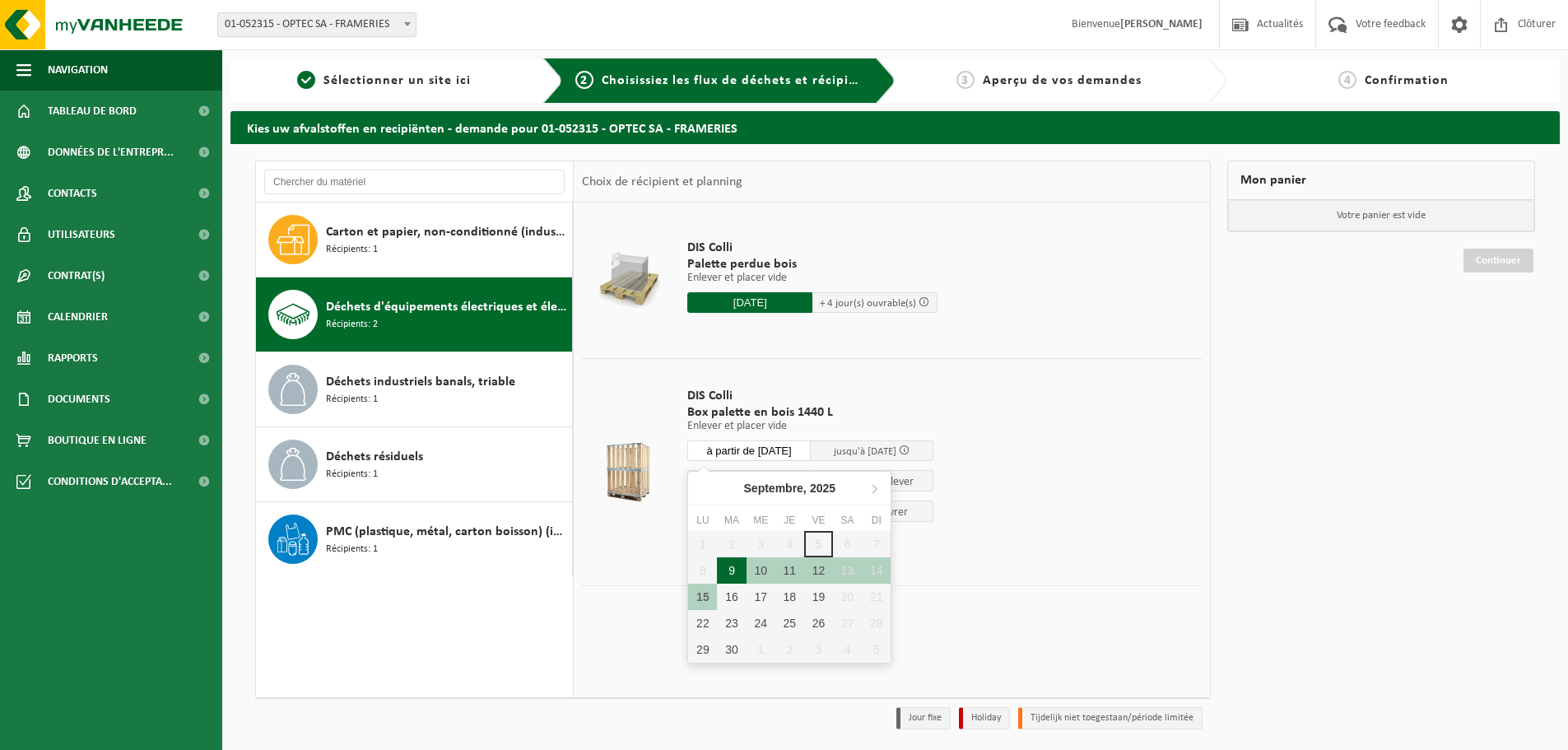
click at [727, 575] on div "9" at bounding box center [731, 570] width 29 height 26
type input "à partir de 2025-09-09"
type input "2025-09-09"
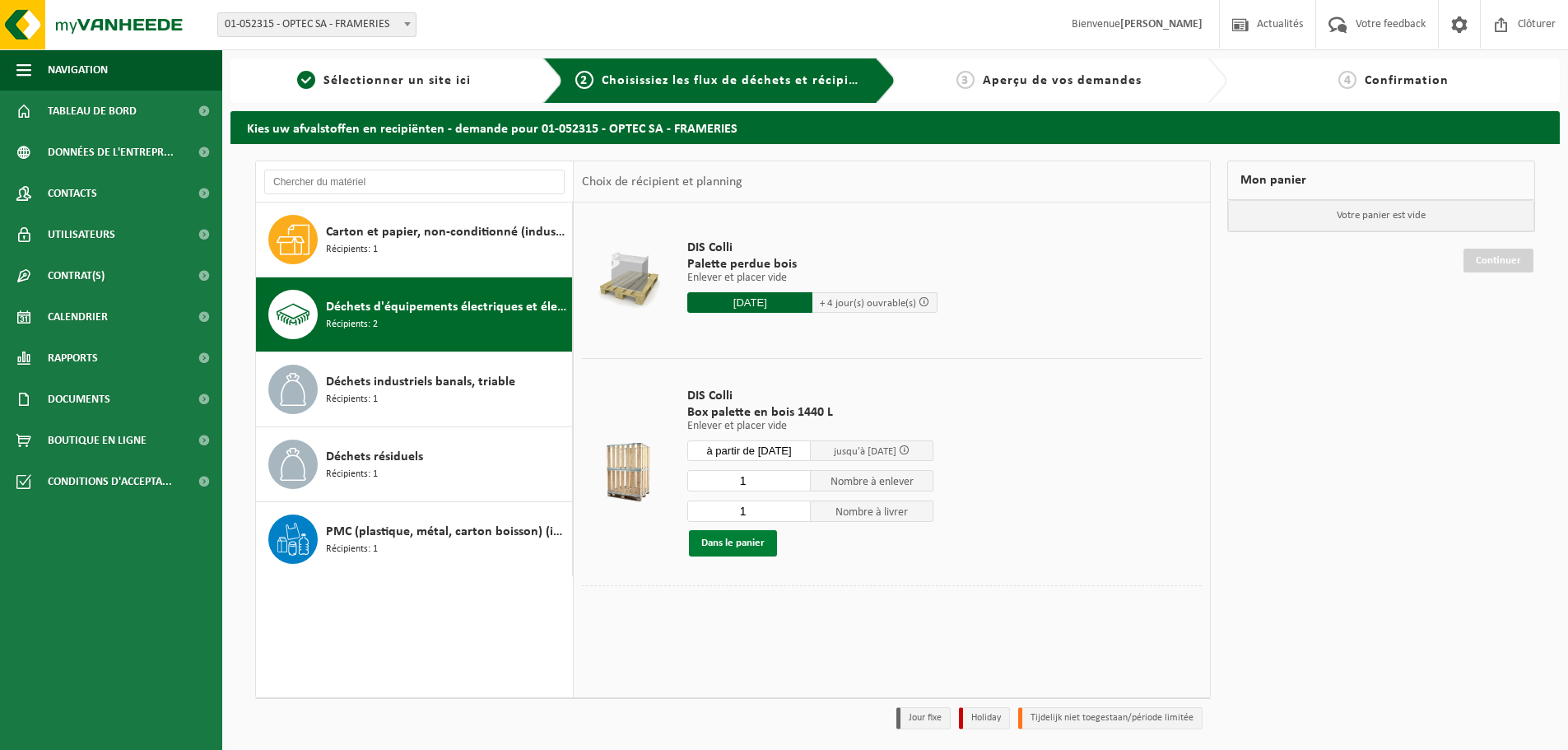
click at [720, 543] on button "Dans le panier" at bounding box center [732, 543] width 88 height 26
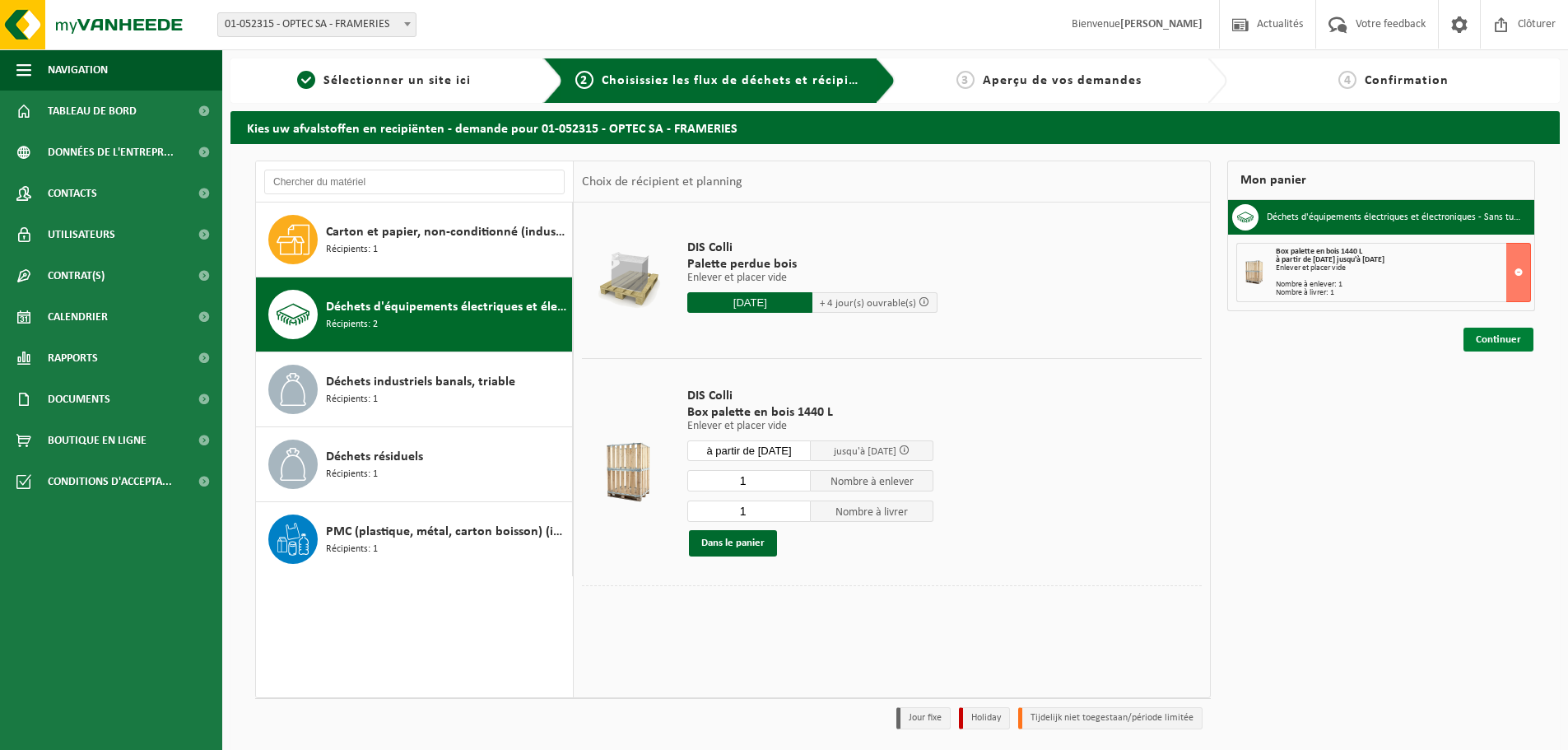
click at [1495, 340] on link "Continuer" at bounding box center [1499, 339] width 70 height 23
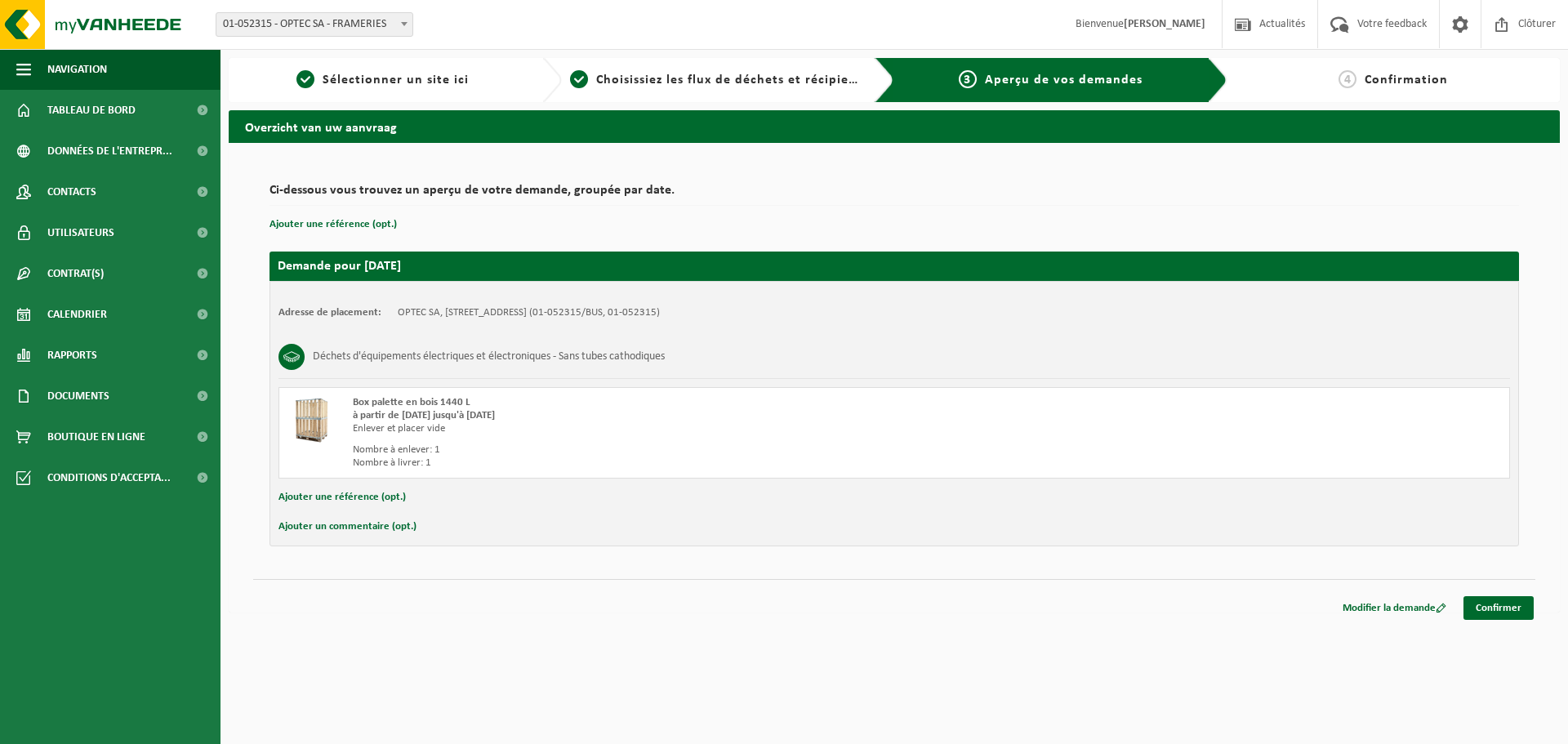
click at [340, 494] on button "Ajouter une référence (opt.)" at bounding box center [342, 497] width 128 height 22
click at [463, 503] on input "text" at bounding box center [920, 499] width 1147 height 24
paste input "POO250383"
type input "POO250383"
click at [621, 639] on html "Site: 01-052315 - OPTEC SA - FRAMERIES 01-052315 - OPTEC SA - FRAMERIES Bienven…" at bounding box center [784, 372] width 1568 height 744
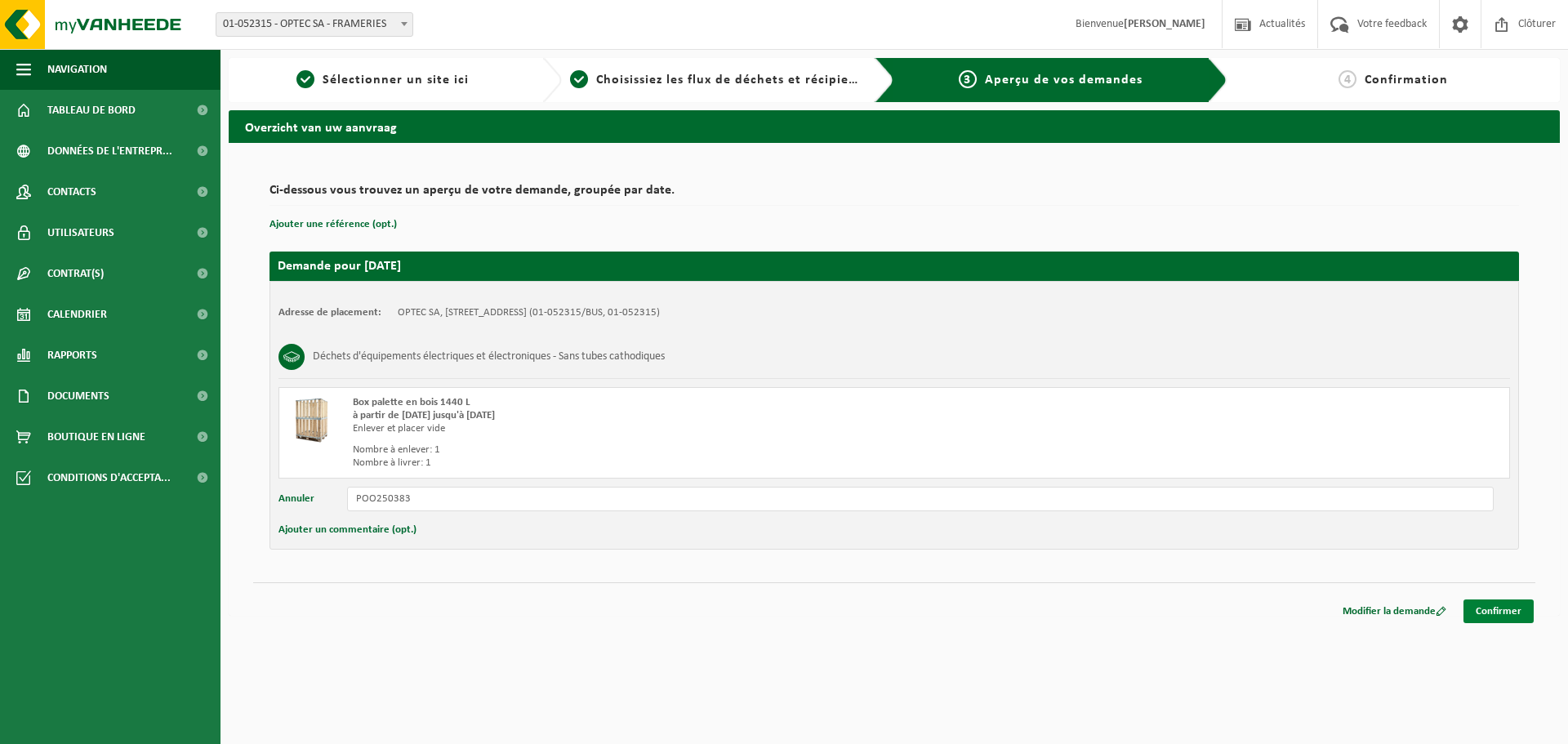
click at [1497, 605] on link "Confirmer" at bounding box center [1499, 611] width 71 height 23
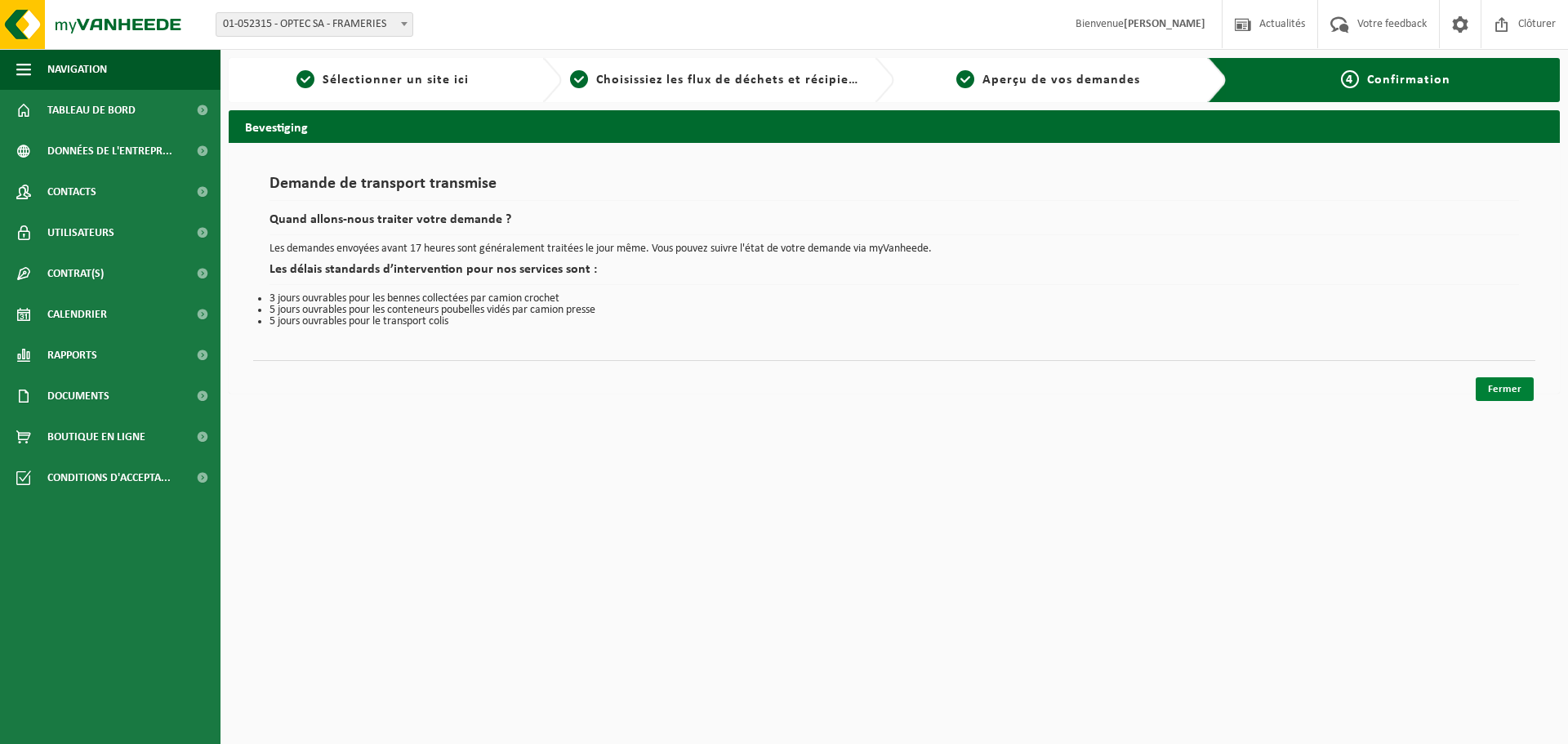
click at [1516, 394] on link "Fermer" at bounding box center [1504, 388] width 58 height 23
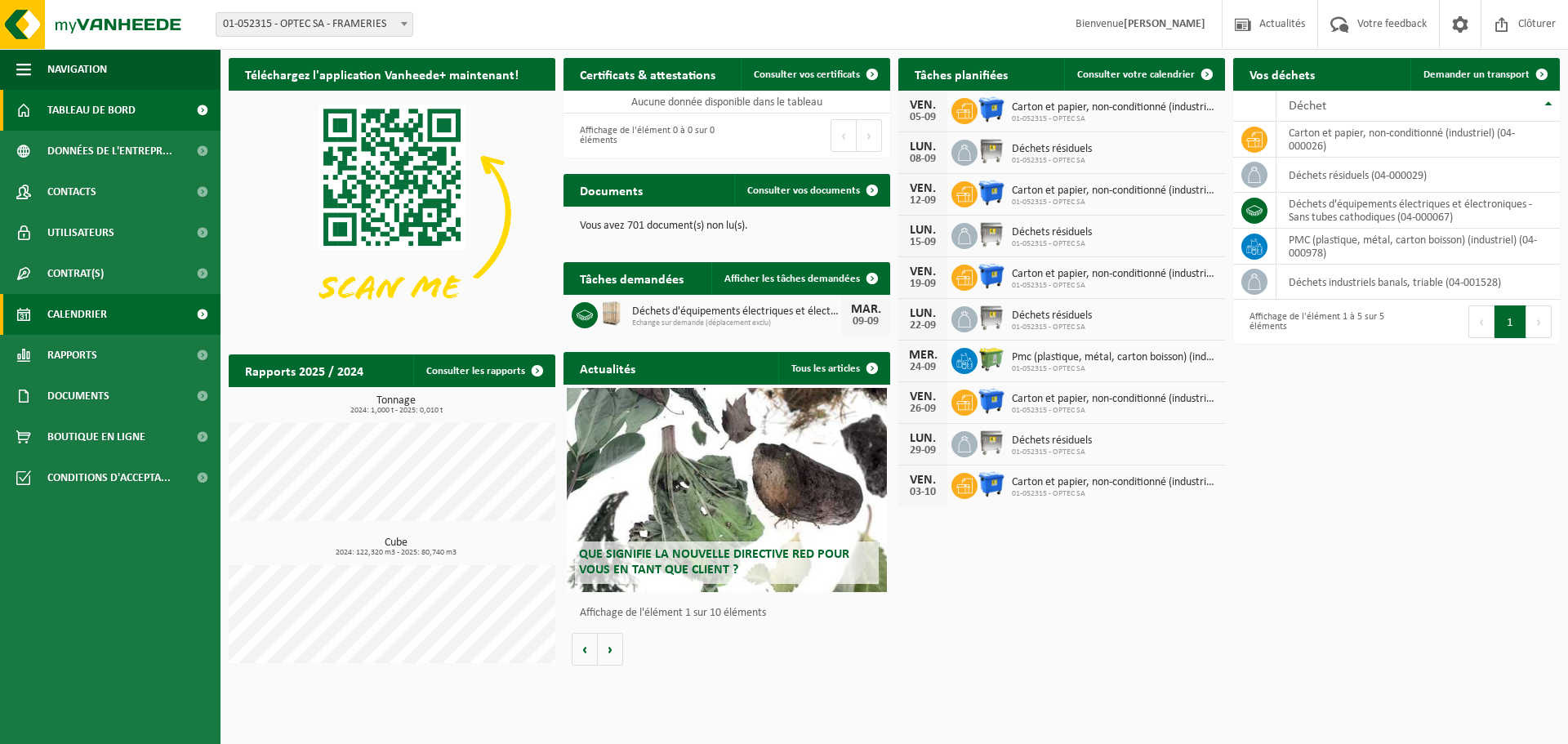
click at [74, 319] on span "Calendrier" at bounding box center [77, 313] width 59 height 40
